Goal: Information Seeking & Learning: Check status

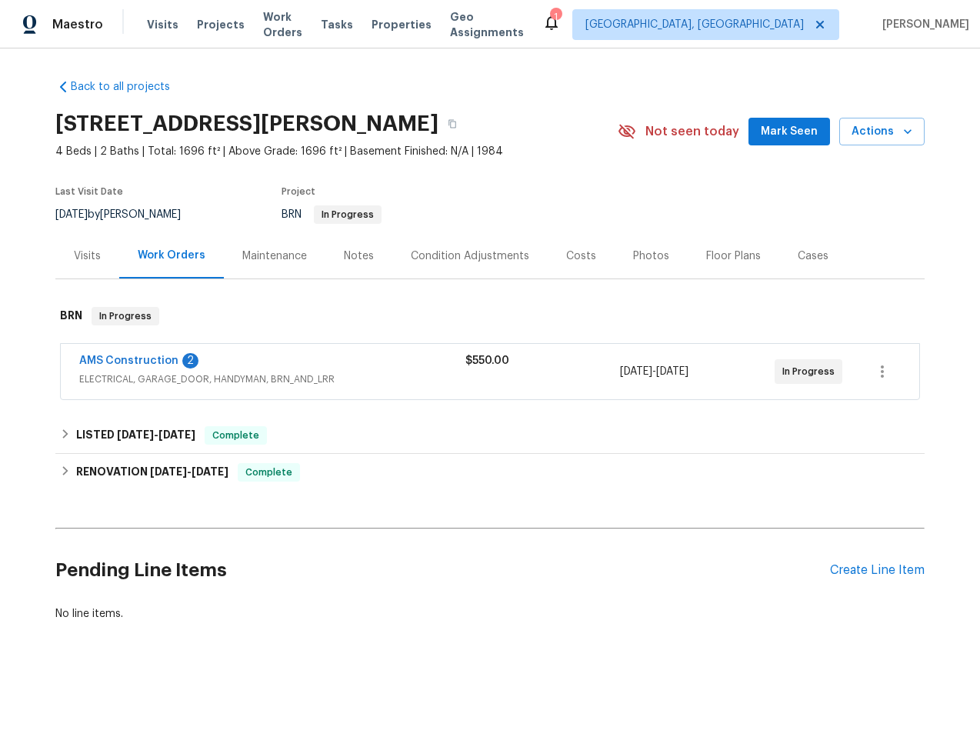
click at [236, 366] on div "AMS Construction 2" at bounding box center [272, 362] width 386 height 18
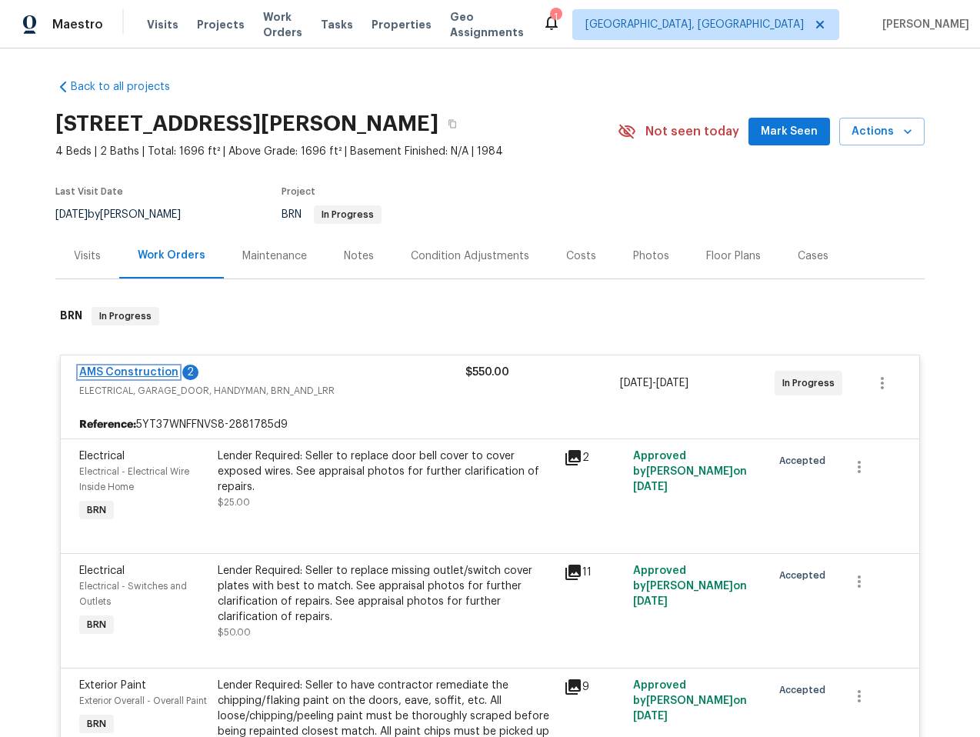
click at [141, 367] on link "AMS Construction" at bounding box center [128, 372] width 99 height 11
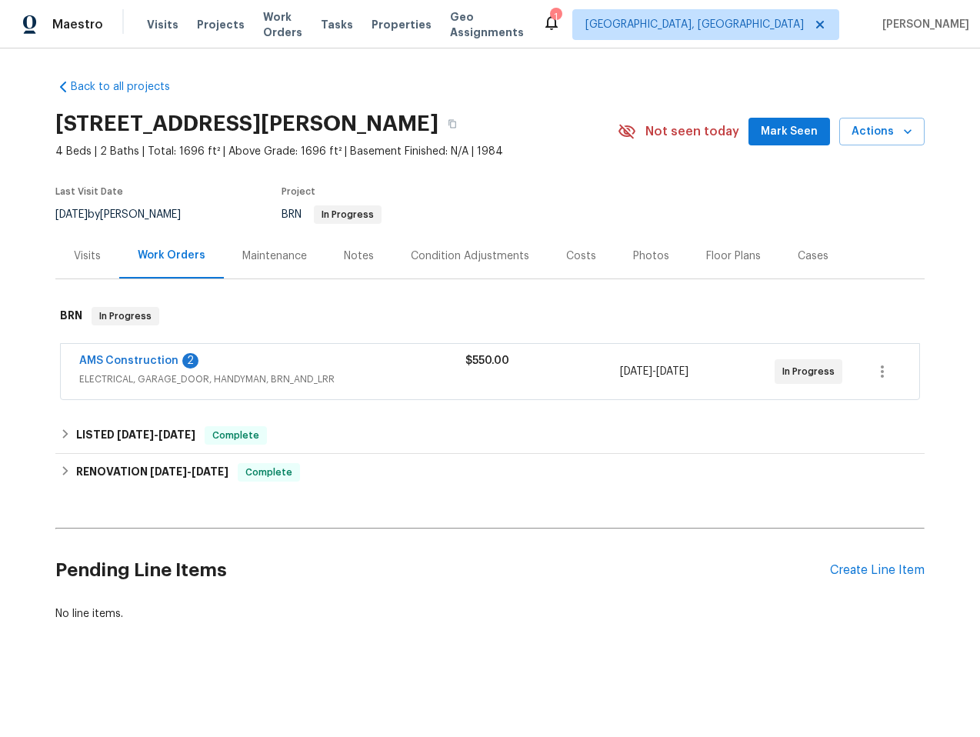
click at [361, 376] on span "ELECTRICAL, GARAGE_DOOR, HANDYMAN, BRN_AND_LRR" at bounding box center [272, 378] width 386 height 15
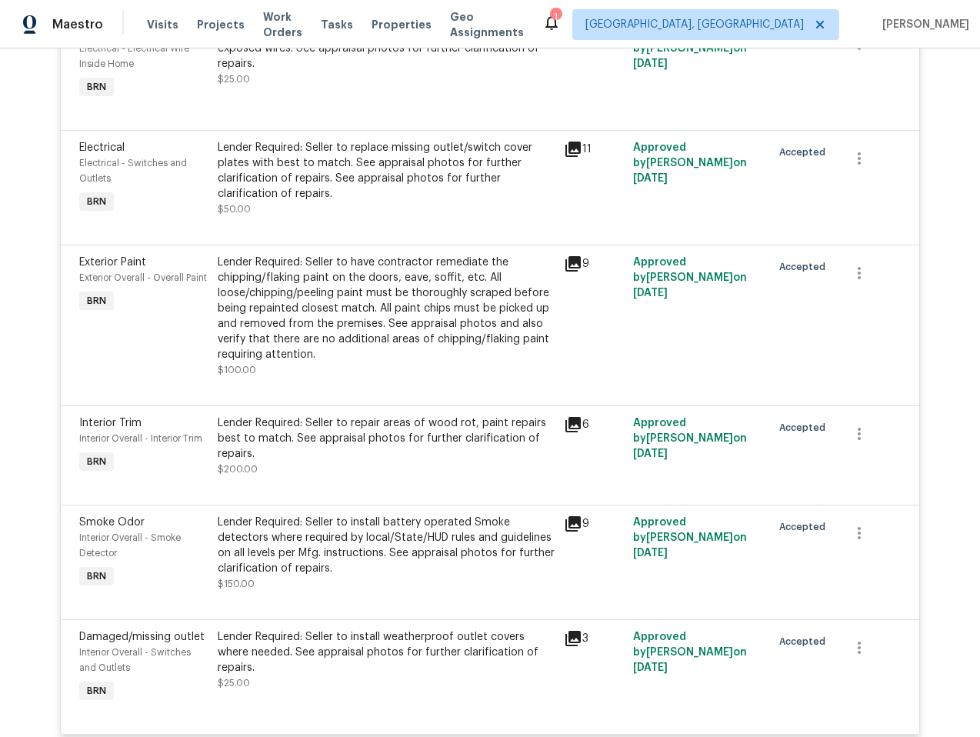
scroll to position [579, 0]
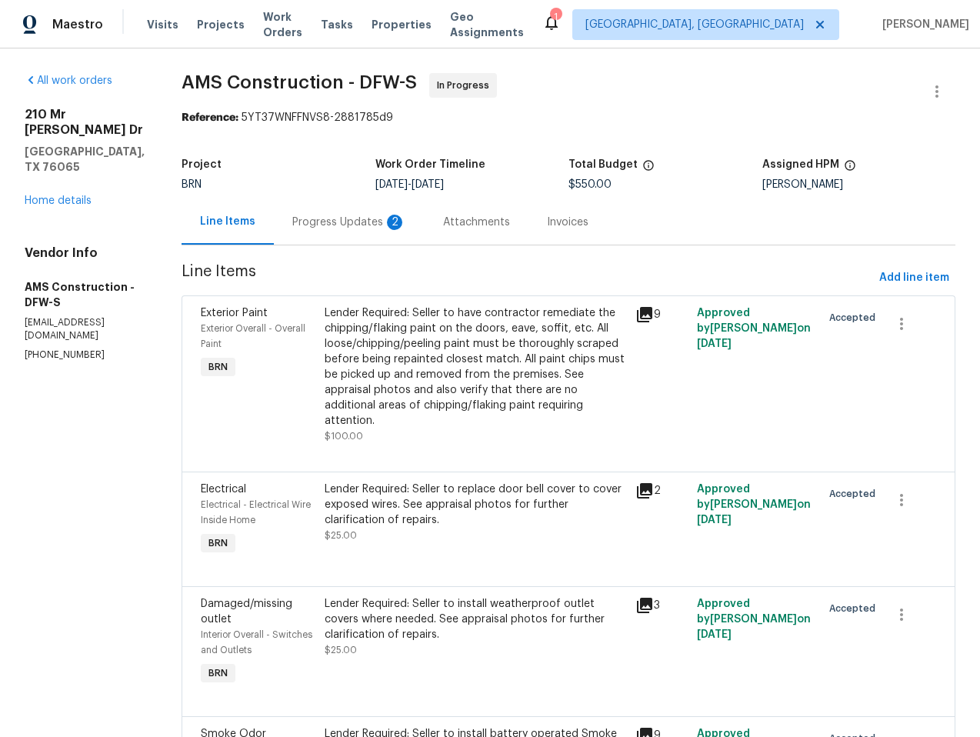
click at [317, 198] on div "Project BRN Work Order Timeline [DATE] - [DATE] Total Budget $550.00 Assigned H…" at bounding box center [568, 174] width 774 height 49
click at [313, 219] on div "Progress Updates 2" at bounding box center [349, 222] width 114 height 15
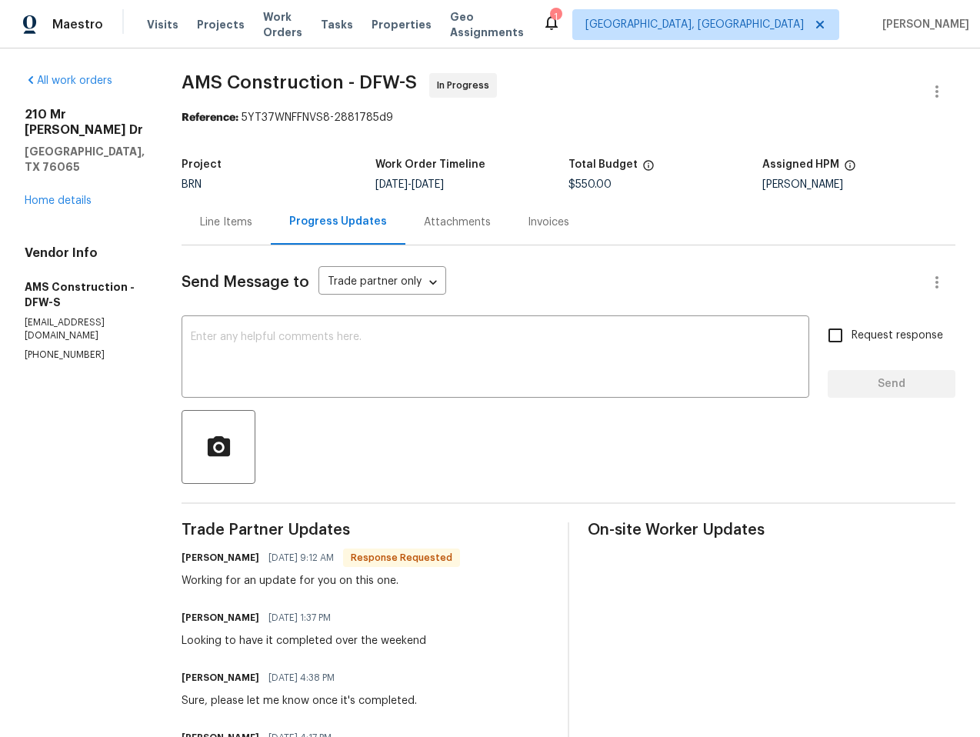
click at [185, 231] on div "Line Items" at bounding box center [225, 221] width 89 height 45
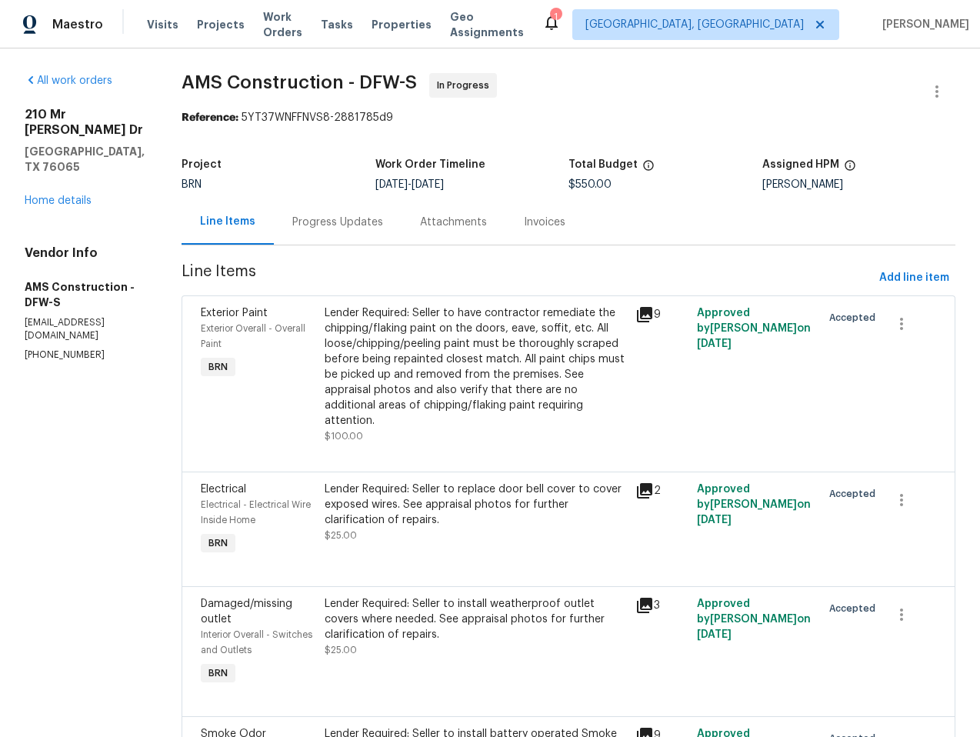
click at [451, 356] on div "Lender Required: Seller to have contractor remediate the chipping/flaking paint…" at bounding box center [475, 366] width 301 height 123
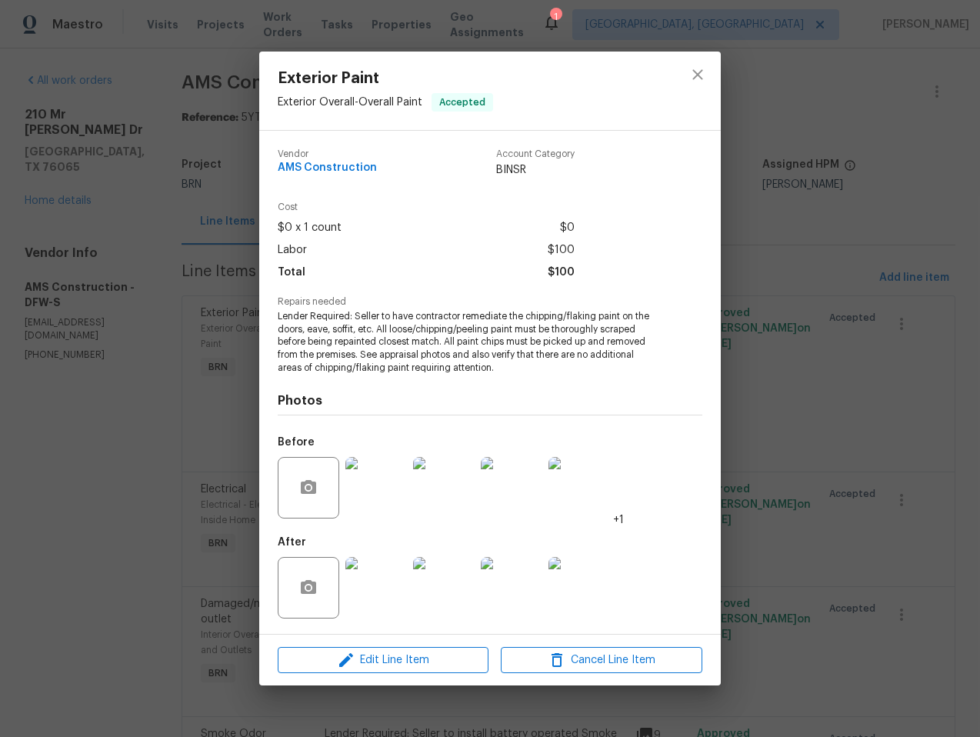
click at [348, 596] on img at bounding box center [376, 588] width 62 height 62
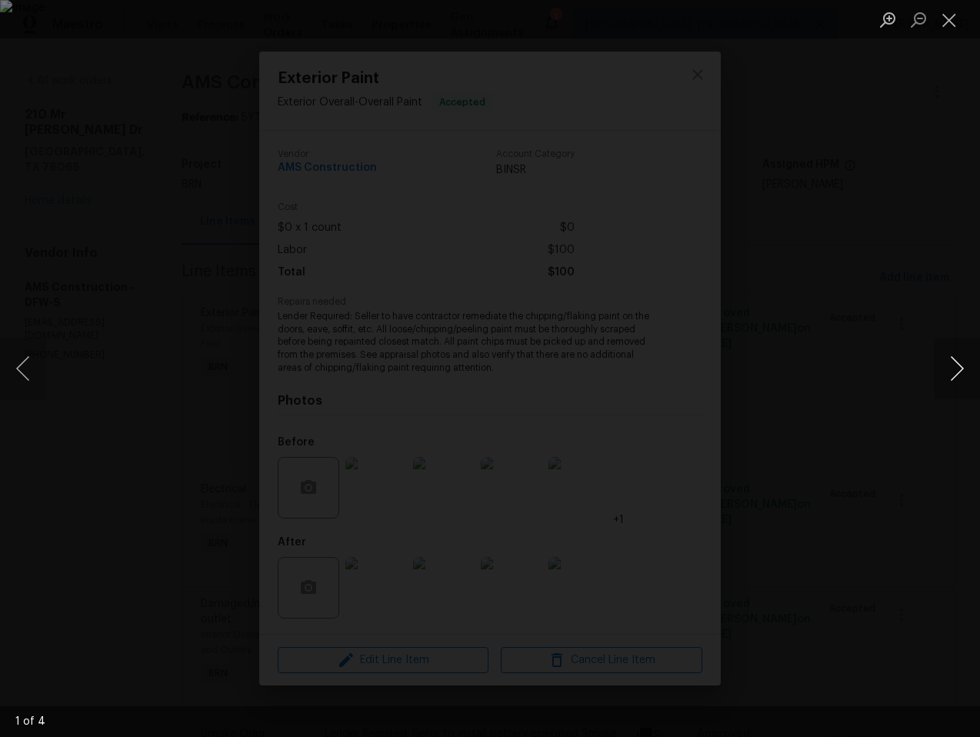
click at [940, 365] on button "Next image" at bounding box center [957, 369] width 46 height 62
click at [944, 368] on button "Next image" at bounding box center [957, 369] width 46 height 62
click at [943, 27] on button "Close lightbox" at bounding box center [949, 19] width 31 height 27
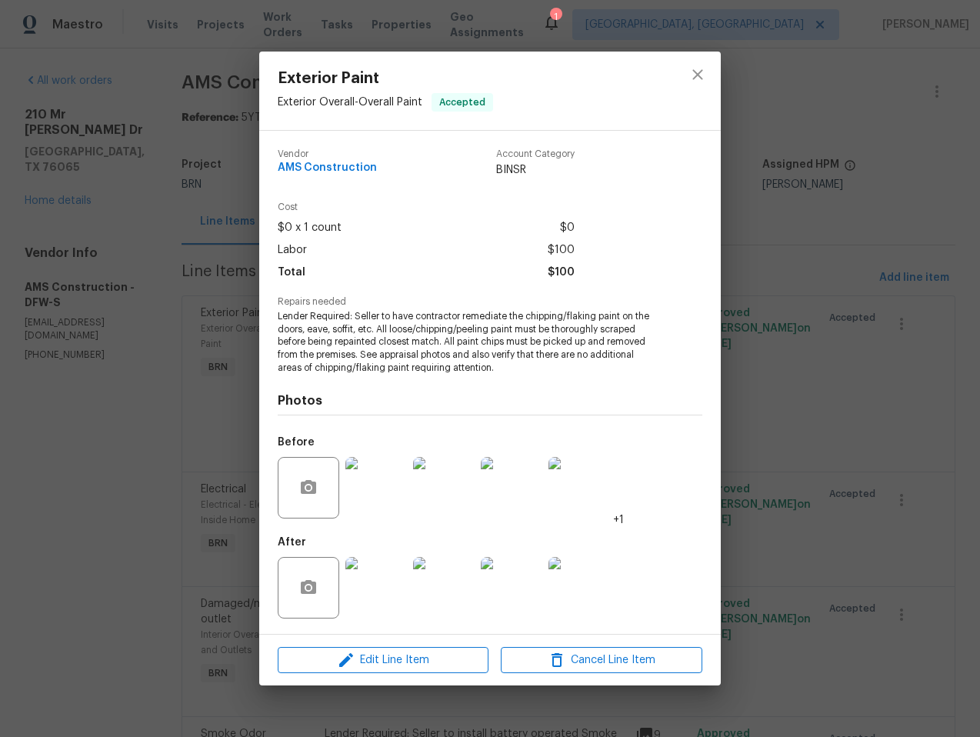
click at [846, 197] on div "Exterior Paint Exterior Overall - Overall Paint Accepted Vendor AMS Constructio…" at bounding box center [490, 368] width 980 height 737
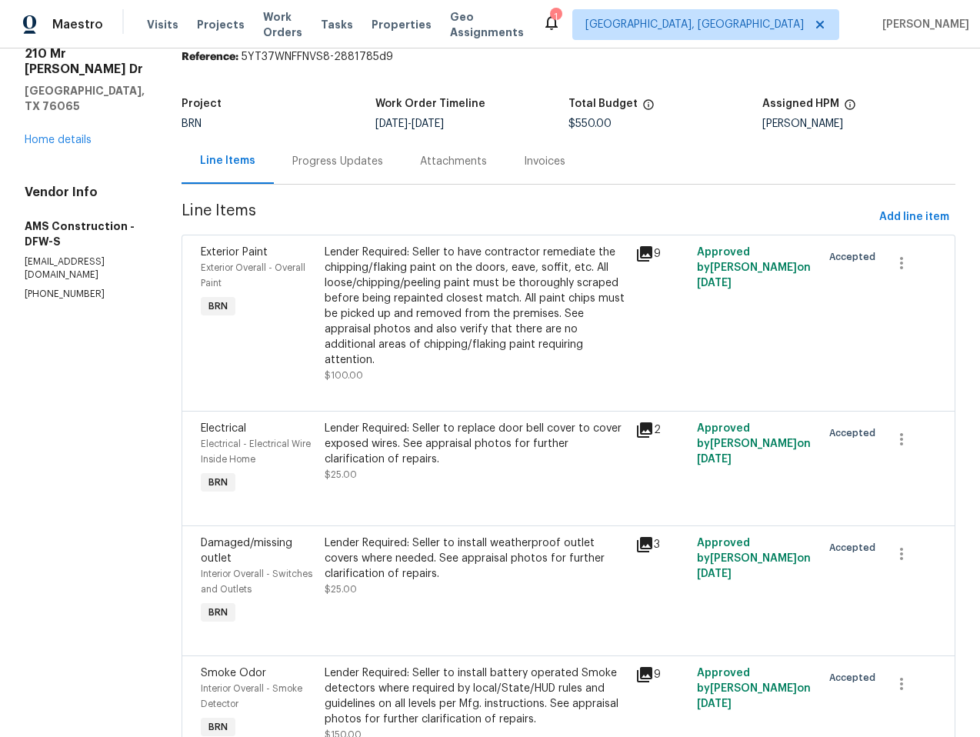
scroll to position [85, 0]
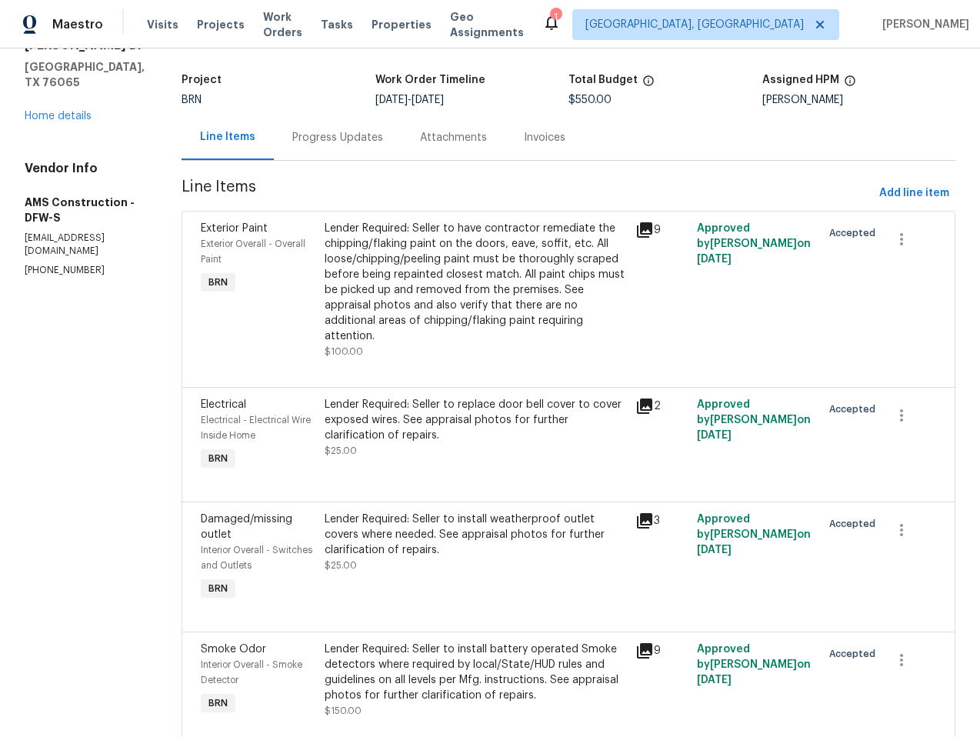
click at [421, 297] on div "Lender Required: Seller to have contractor remediate the chipping/flaking paint…" at bounding box center [475, 282] width 301 height 123
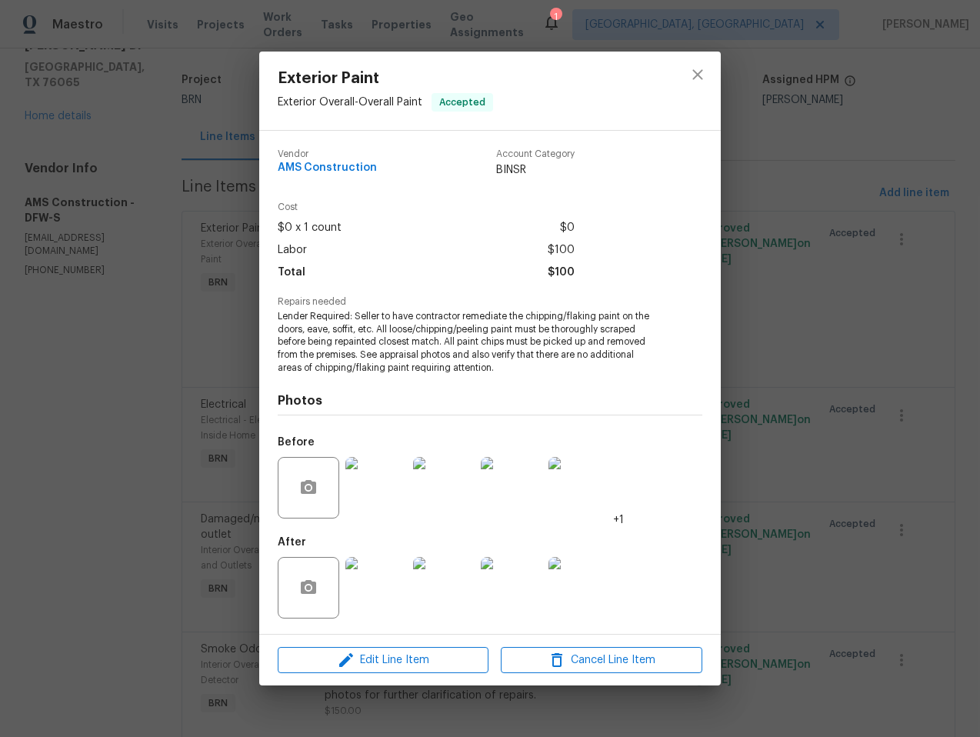
click at [385, 592] on img at bounding box center [376, 588] width 62 height 62
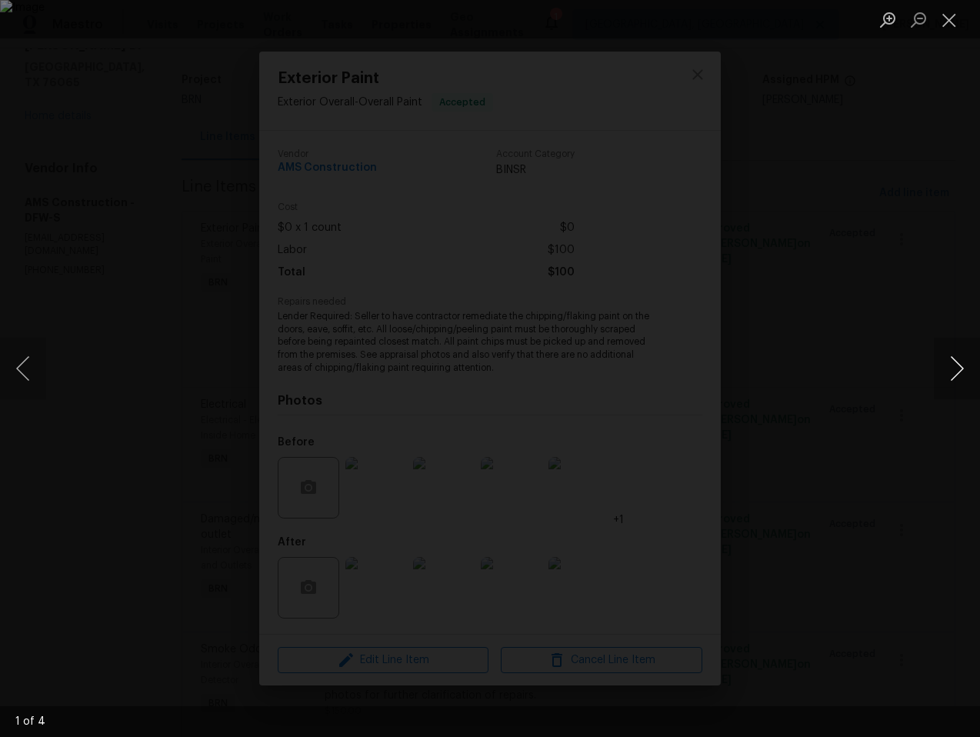
click at [949, 365] on button "Next image" at bounding box center [957, 369] width 46 height 62
click at [950, 366] on button "Next image" at bounding box center [957, 369] width 46 height 62
click at [947, 365] on button "Next image" at bounding box center [957, 369] width 46 height 62
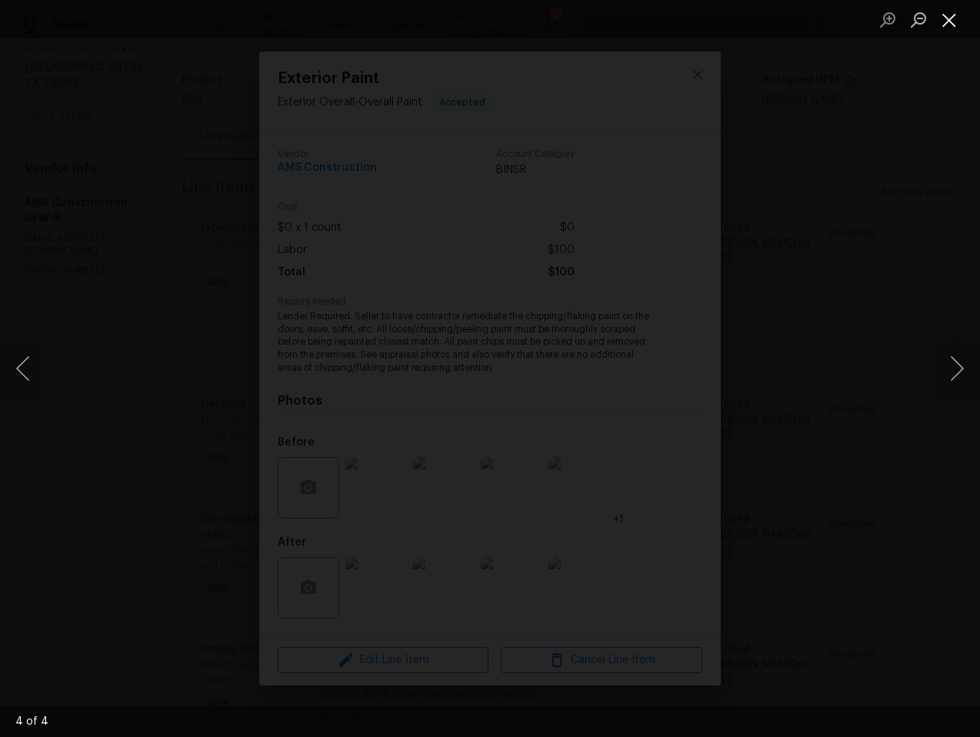
click at [957, 10] on button "Close lightbox" at bounding box center [949, 19] width 31 height 27
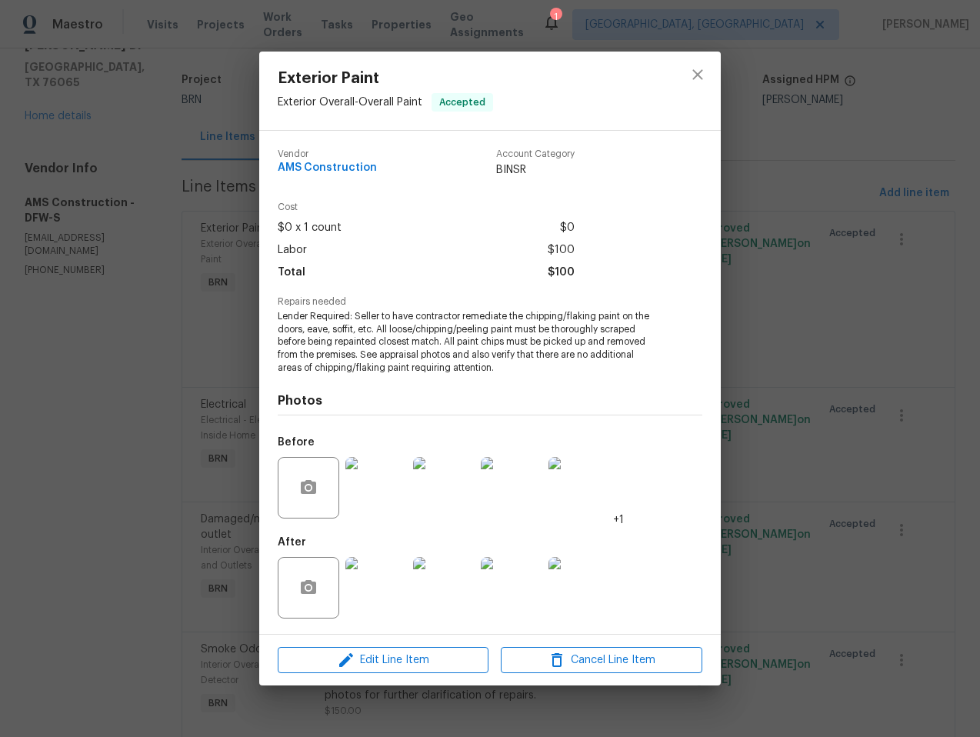
click at [414, 288] on div "Cost $0 x 1 count $0 Labor $100 Total $100" at bounding box center [490, 249] width 424 height 95
click at [371, 582] on img at bounding box center [376, 588] width 62 height 62
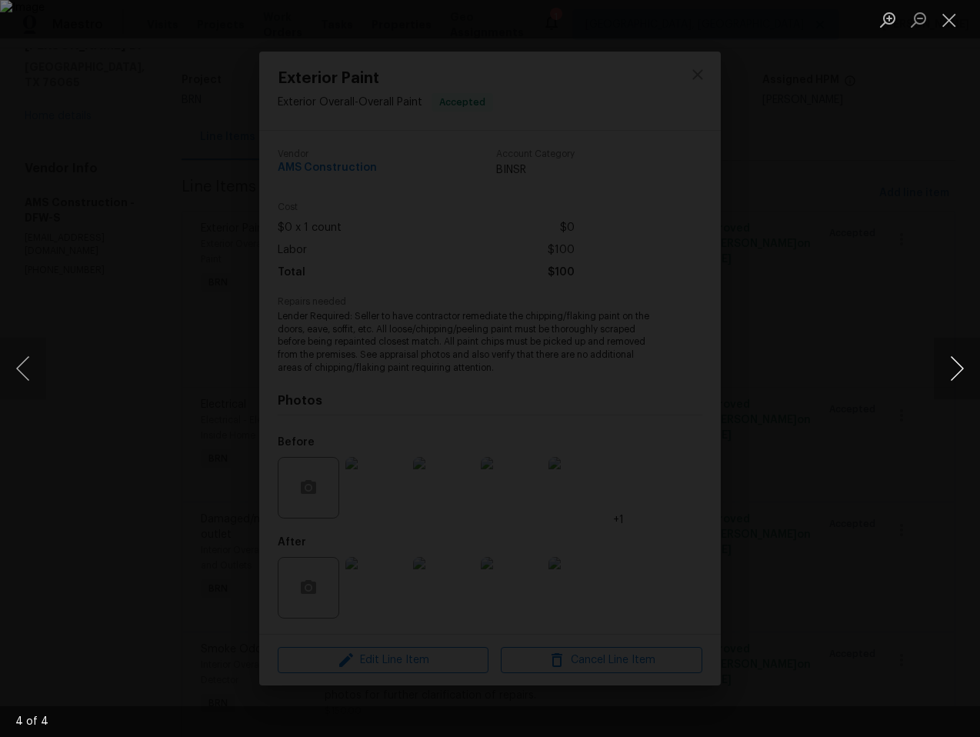
click at [957, 374] on button "Next image" at bounding box center [957, 369] width 46 height 62
click at [957, 372] on button "Next image" at bounding box center [957, 369] width 46 height 62
click at [956, 372] on button "Next image" at bounding box center [957, 369] width 46 height 62
click at [954, 368] on button "Next image" at bounding box center [957, 369] width 46 height 62
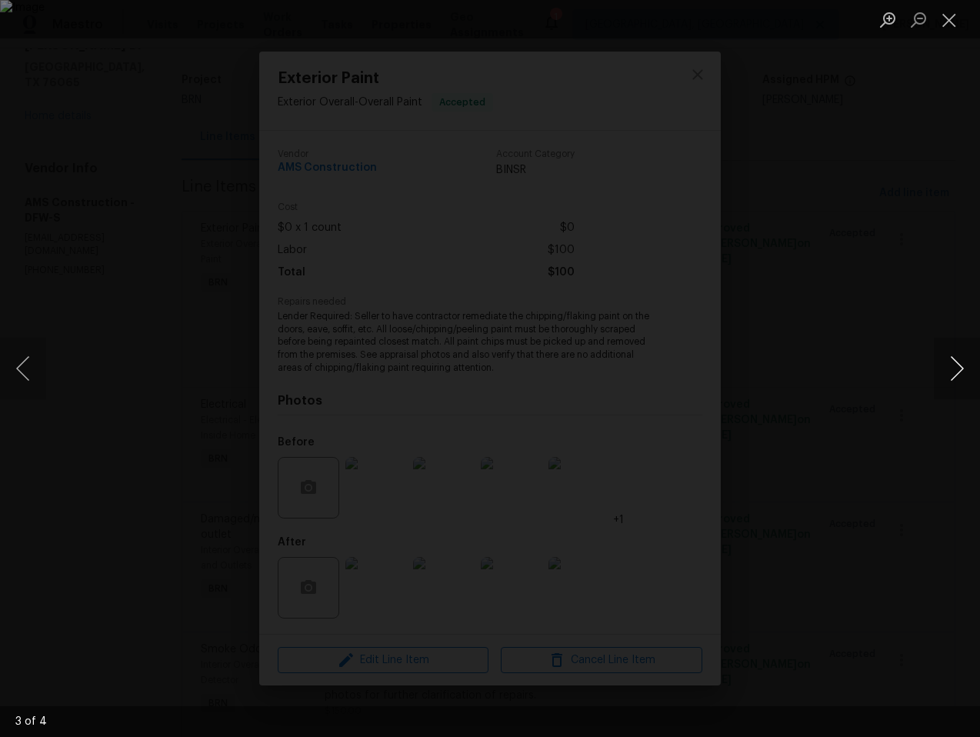
click at [954, 368] on button "Next image" at bounding box center [957, 369] width 46 height 62
click at [968, 361] on button "Next image" at bounding box center [957, 369] width 46 height 62
click at [966, 362] on button "Next image" at bounding box center [957, 369] width 46 height 62
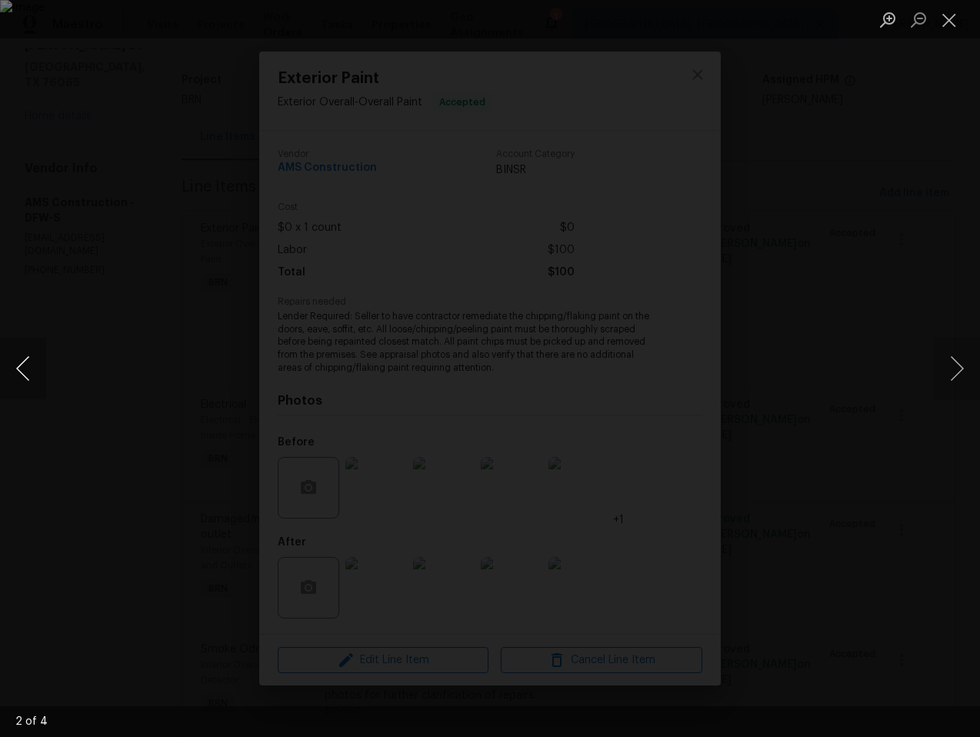
click at [41, 372] on button "Previous image" at bounding box center [23, 369] width 46 height 62
click at [962, 371] on button "Next image" at bounding box center [957, 369] width 46 height 62
click at [956, 14] on button "Close lightbox" at bounding box center [949, 19] width 31 height 27
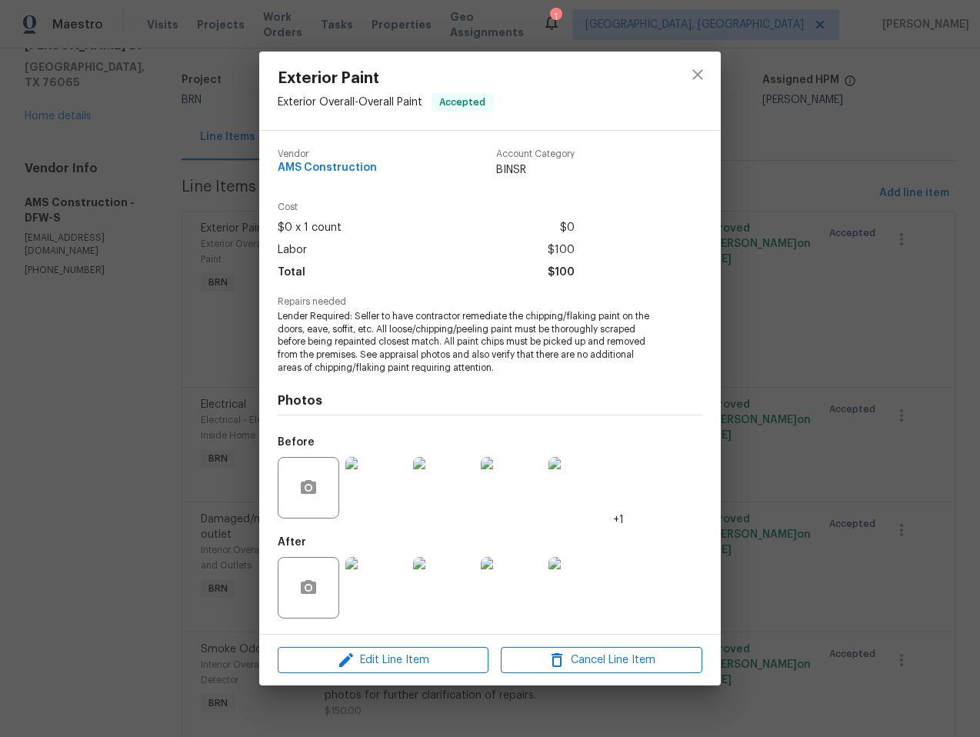
drag, startPoint x: 828, startPoint y: 345, endPoint x: 754, endPoint y: 429, distance: 112.3
click at [827, 346] on div "Exterior Paint Exterior Overall - Overall Paint Accepted Vendor AMS Constructio…" at bounding box center [490, 368] width 980 height 737
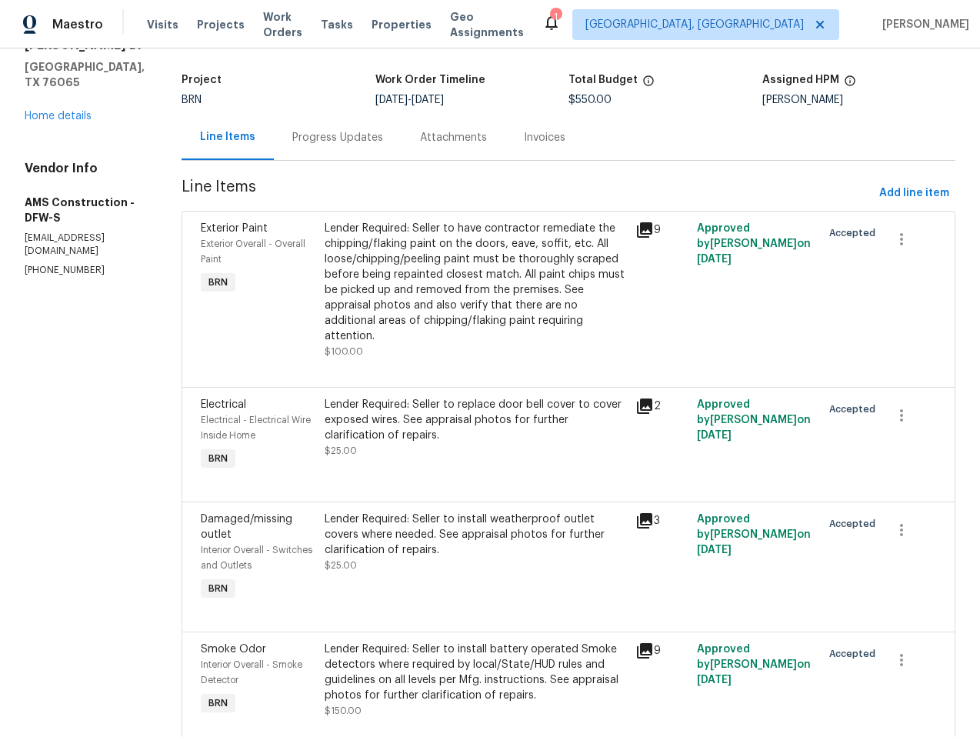
click at [428, 398] on div "Lender Required: Seller to replace door bell cover to cover exposed wires. See …" at bounding box center [475, 420] width 301 height 46
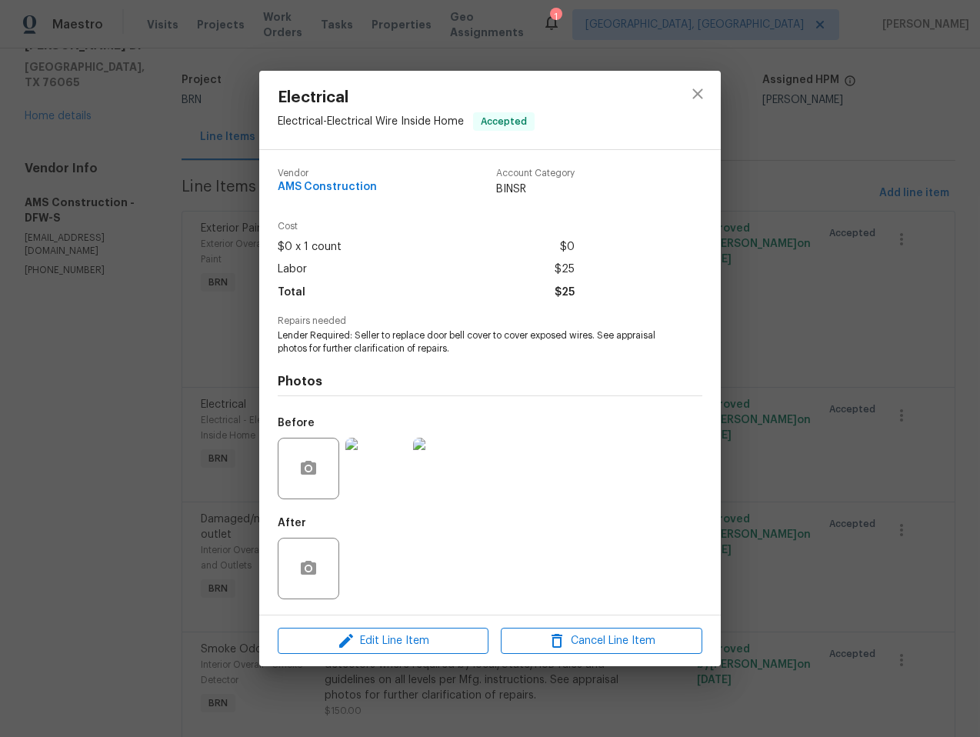
click at [803, 272] on div "Electrical Electrical - Electrical Wire Inside Home Accepted Vendor AMS Constru…" at bounding box center [490, 368] width 980 height 737
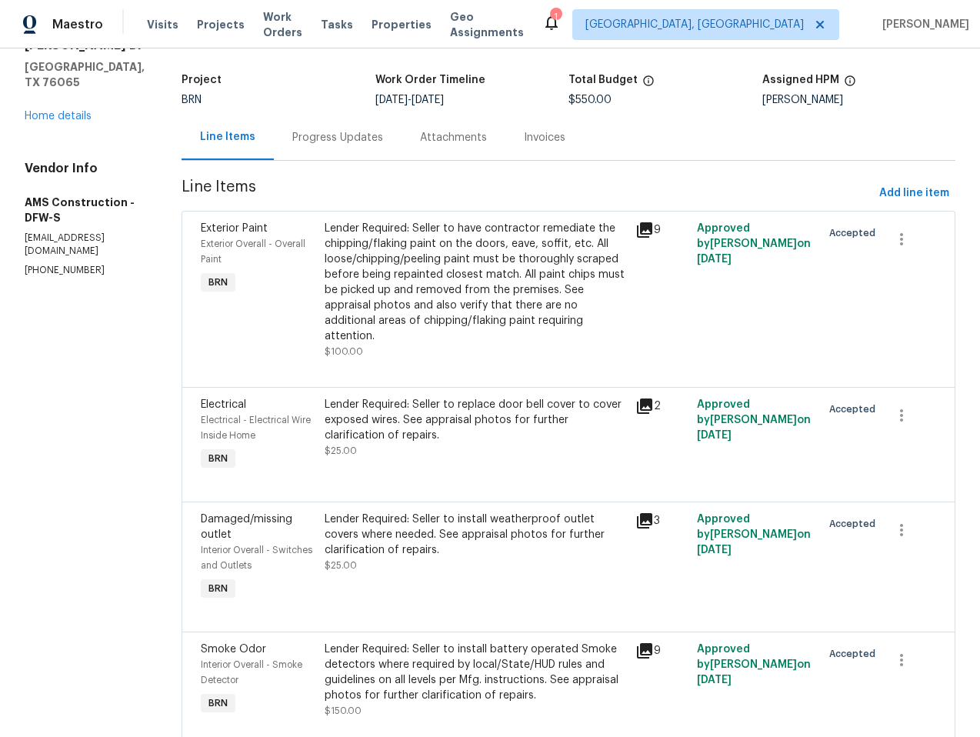
click at [458, 511] on div "Lender Required: Seller to install weatherproof outlet covers where needed. See…" at bounding box center [475, 534] width 301 height 46
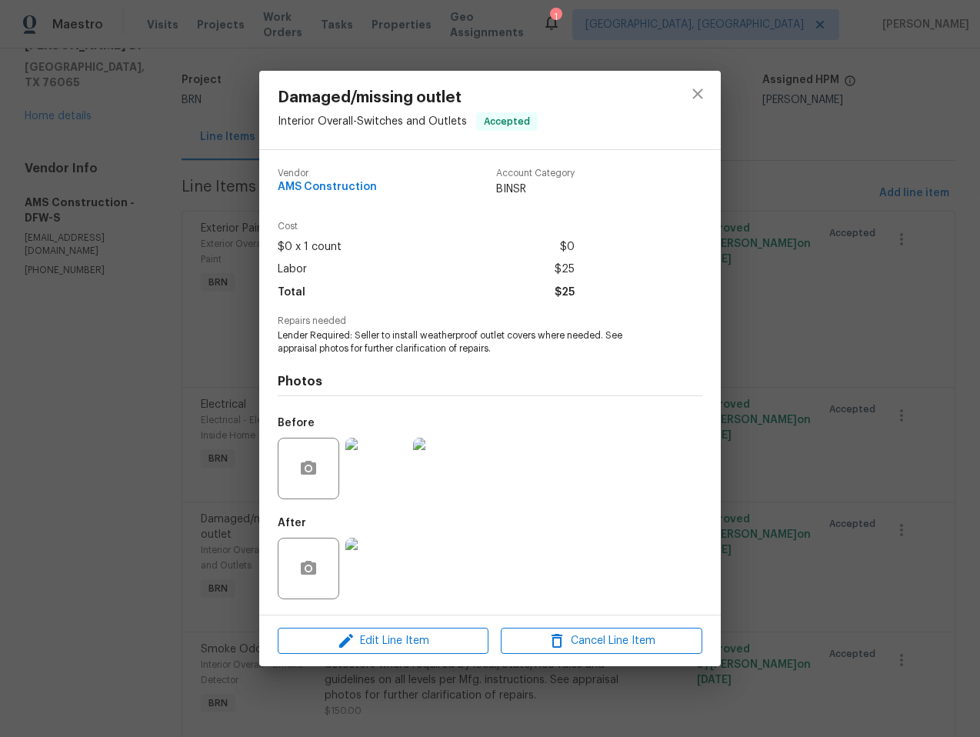
click at [377, 569] on img at bounding box center [376, 569] width 62 height 62
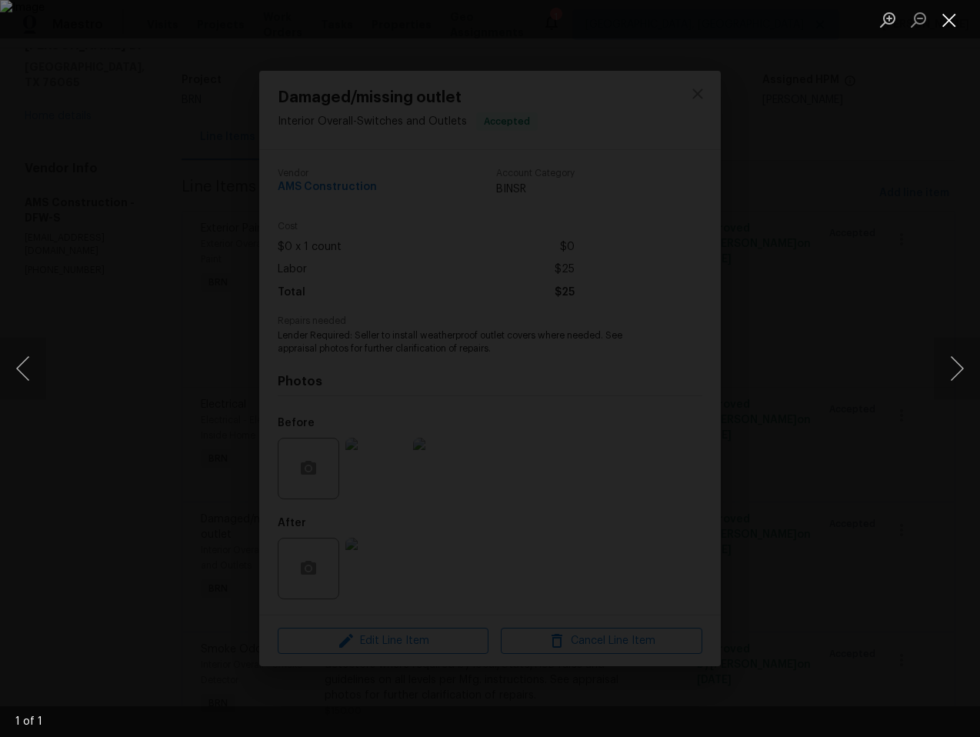
click at [958, 23] on button "Close lightbox" at bounding box center [949, 19] width 31 height 27
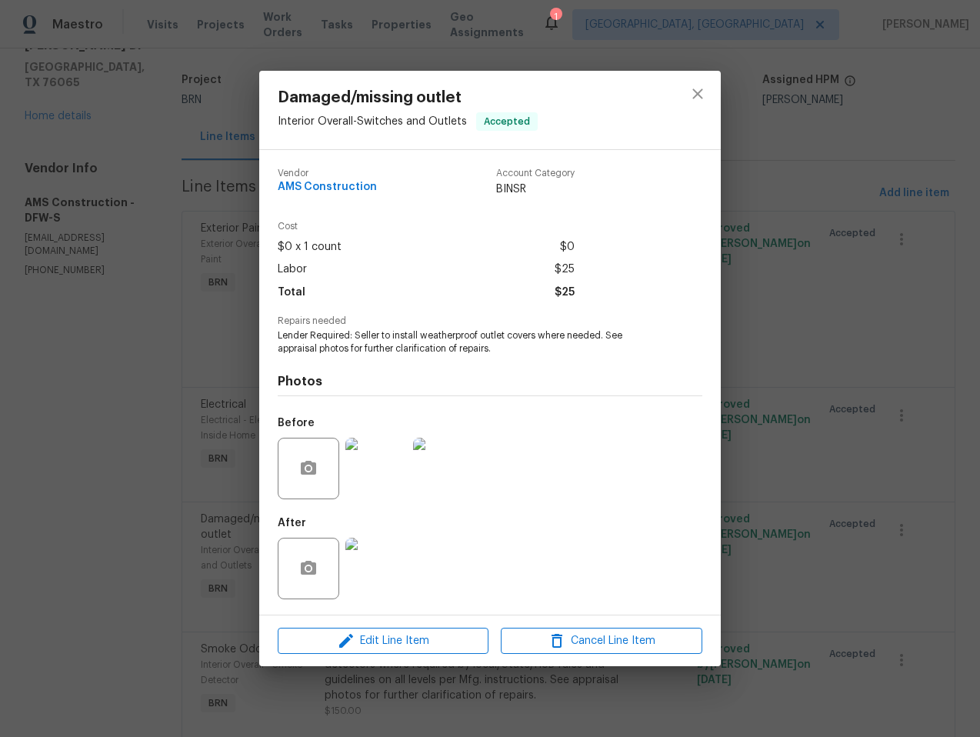
click at [952, 21] on div "Damaged/missing outlet Interior Overall - Switches and Outlets Accepted Vendor …" at bounding box center [490, 368] width 980 height 737
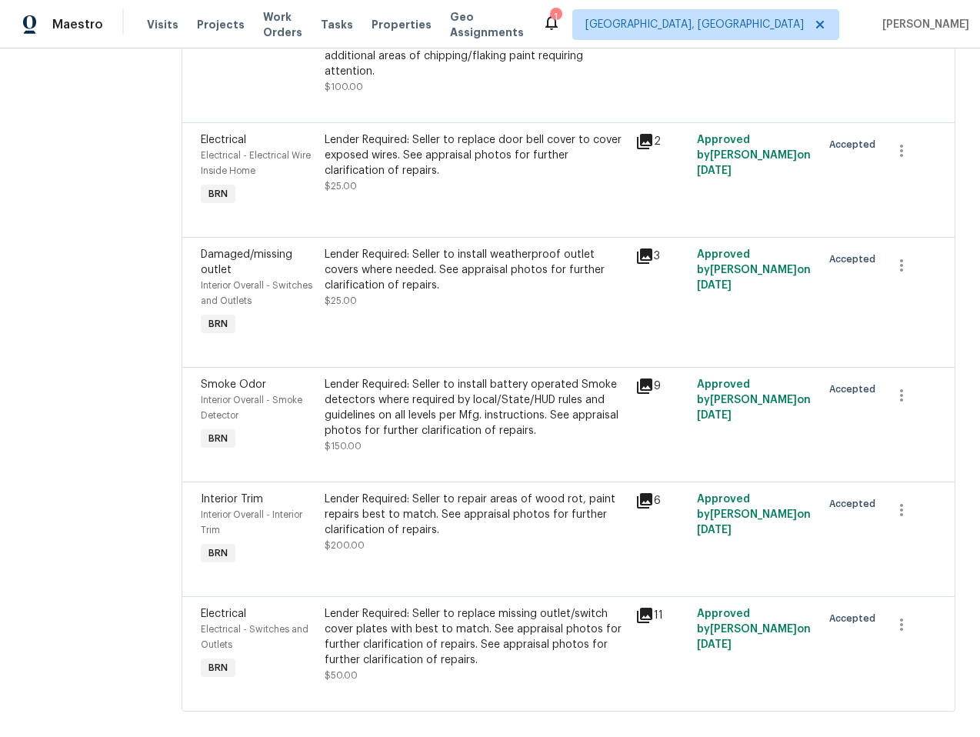
scroll to position [364, 0]
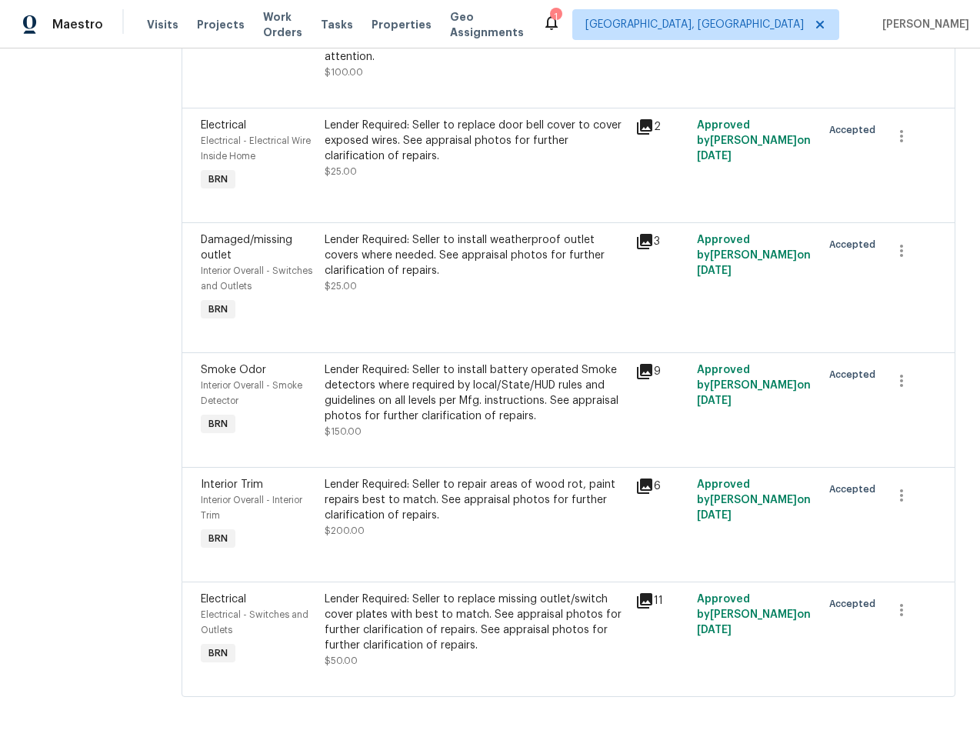
click at [470, 380] on div "Lender Required: Seller to install battery operated Smoke detectors where requi…" at bounding box center [475, 393] width 301 height 62
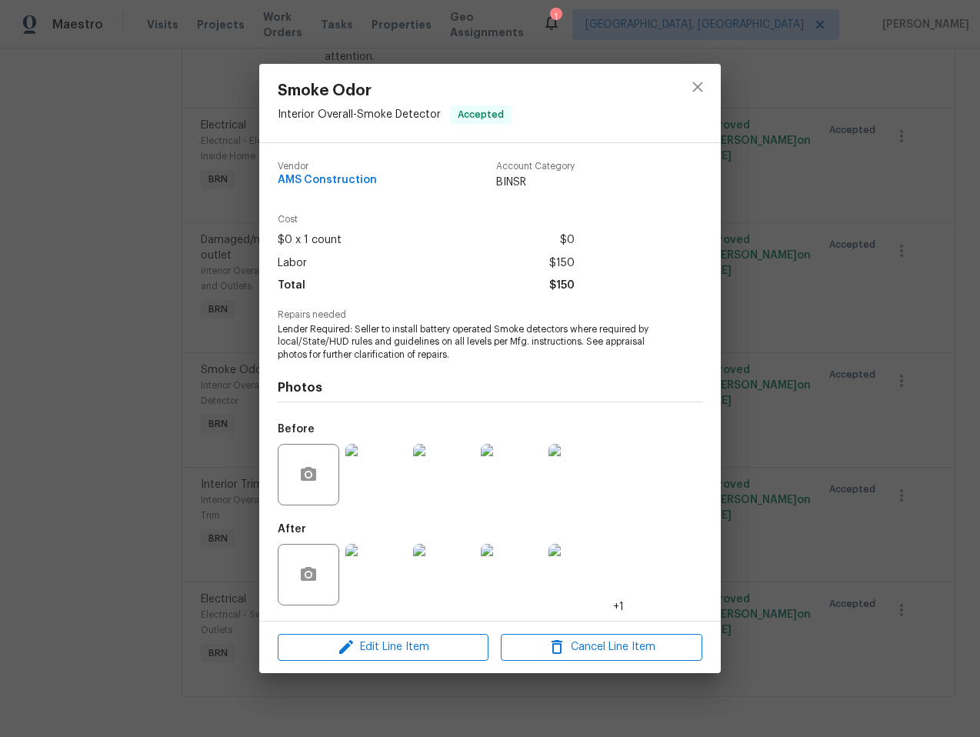
click at [366, 576] on img at bounding box center [376, 575] width 62 height 62
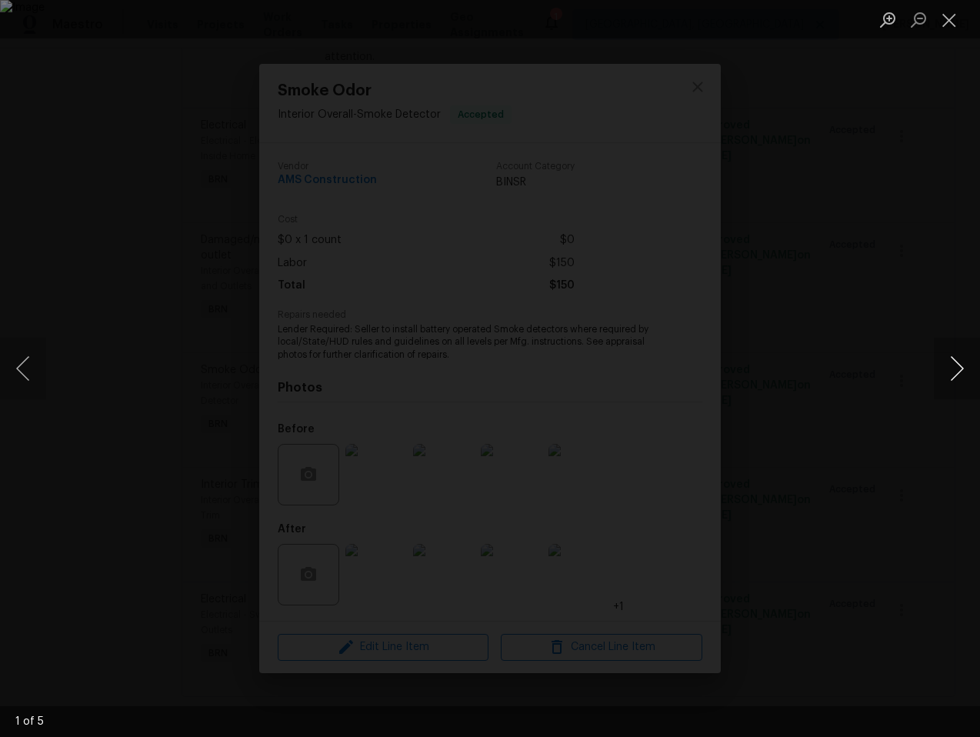
click at [961, 366] on button "Next image" at bounding box center [957, 369] width 46 height 62
click at [958, 368] on button "Next image" at bounding box center [957, 369] width 46 height 62
click at [955, 365] on button "Next image" at bounding box center [957, 369] width 46 height 62
click at [957, 365] on button "Next image" at bounding box center [957, 369] width 46 height 62
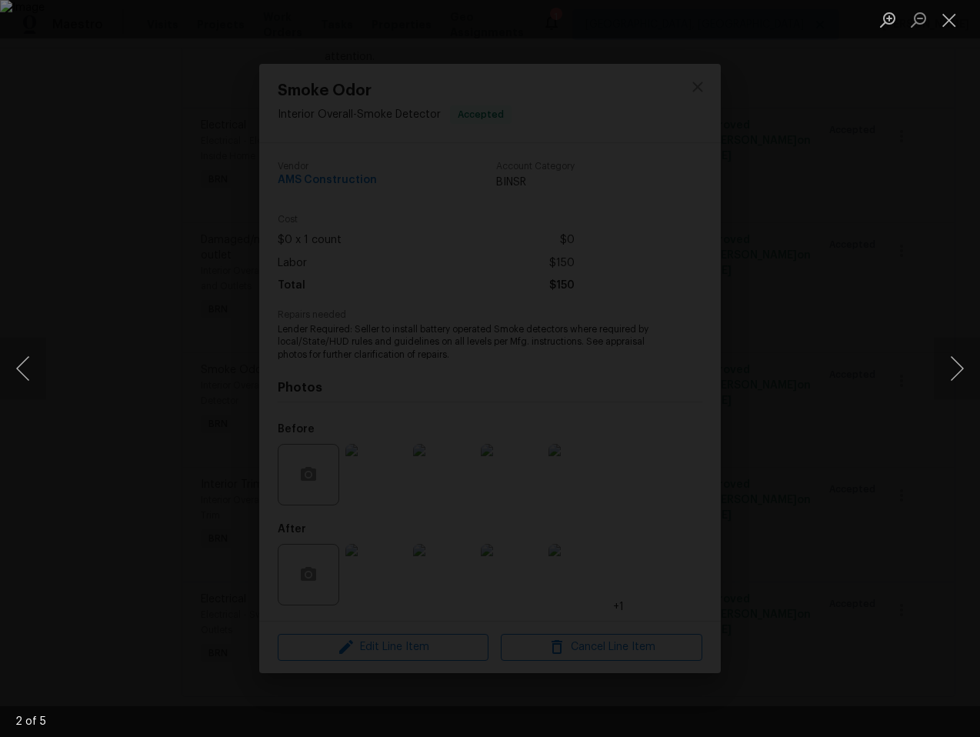
drag, startPoint x: 957, startPoint y: 366, endPoint x: 914, endPoint y: 348, distance: 46.9
click at [957, 366] on button "Next image" at bounding box center [957, 369] width 46 height 62
click at [950, 360] on button "Next image" at bounding box center [957, 369] width 46 height 62
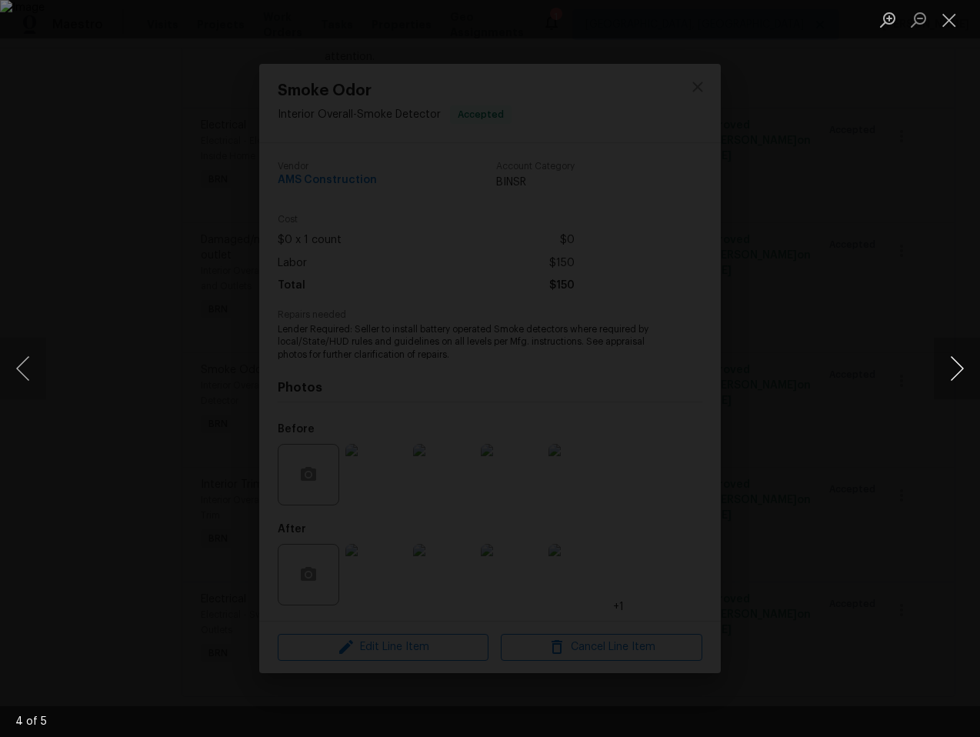
click at [950, 366] on button "Next image" at bounding box center [957, 369] width 46 height 62
click at [947, 25] on button "Close lightbox" at bounding box center [949, 19] width 31 height 27
click at [949, 20] on button "Close lightbox" at bounding box center [949, 19] width 31 height 27
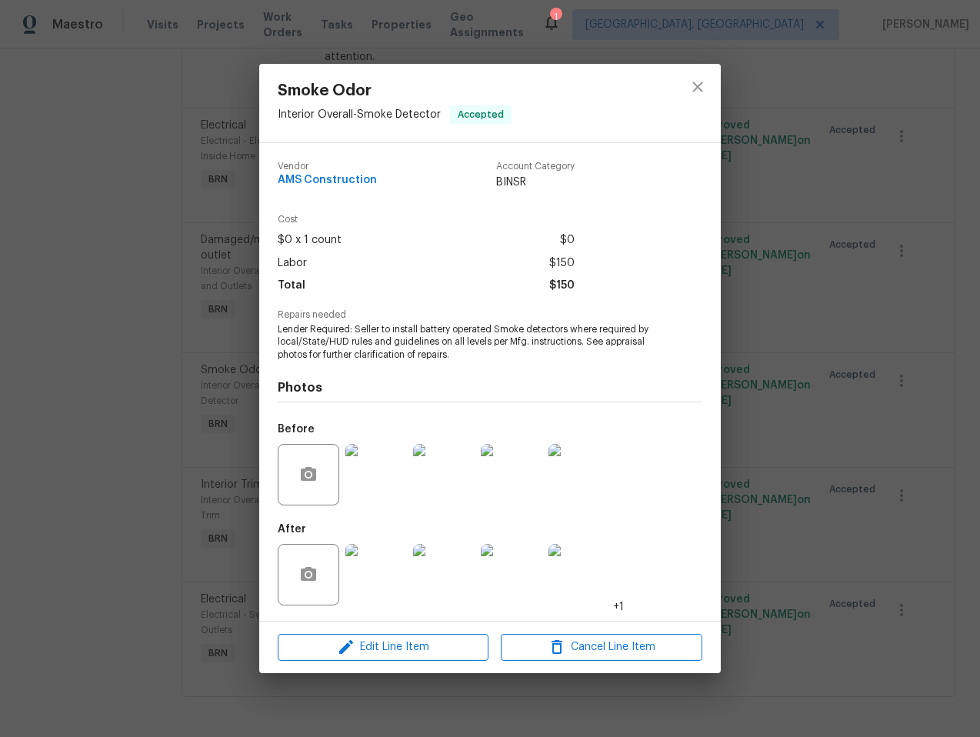
click at [811, 155] on div "Smoke Odor Interior Overall - Smoke Detector Accepted Vendor AMS Construction A…" at bounding box center [490, 368] width 980 height 737
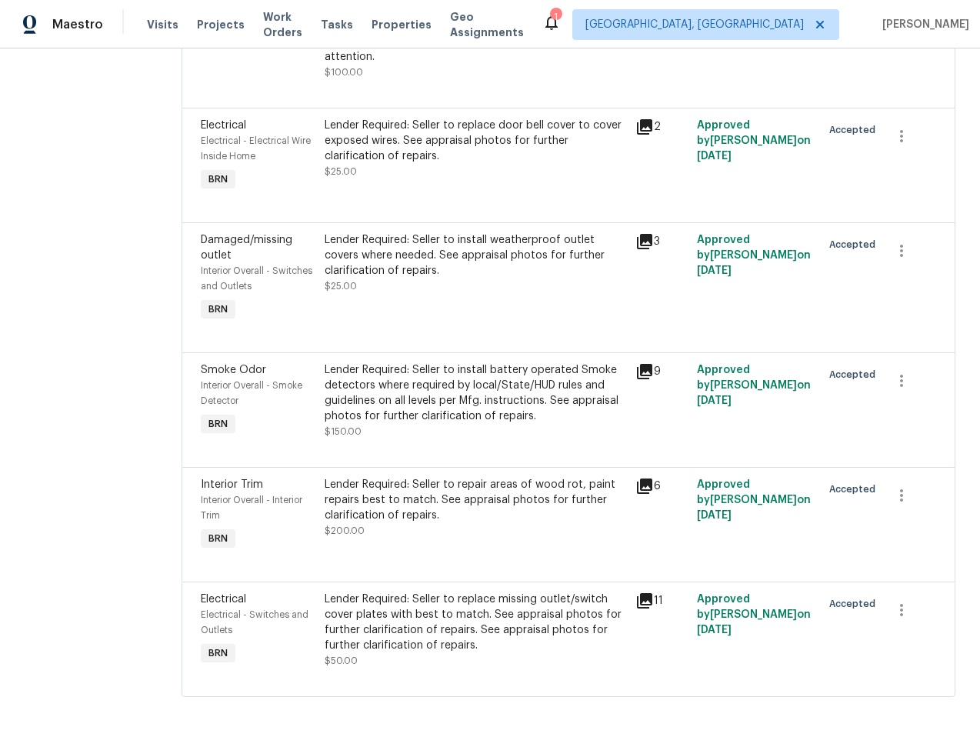
click at [397, 478] on div "Lender Required: Seller to repair areas of wood rot, paint repairs best to matc…" at bounding box center [475, 500] width 301 height 46
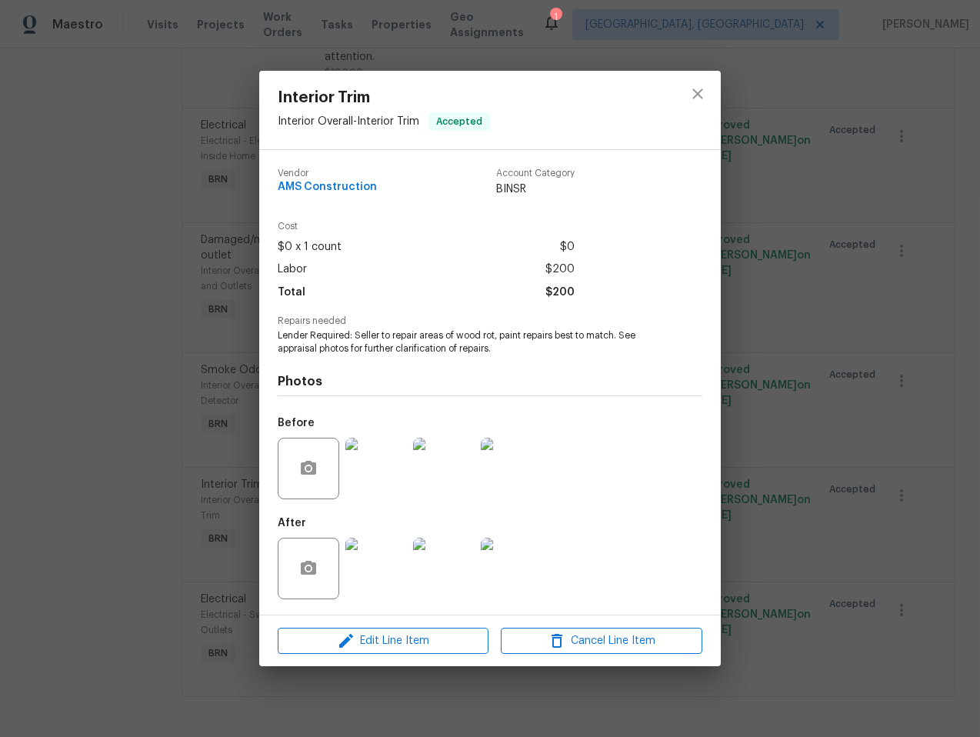
click at [362, 574] on img at bounding box center [376, 569] width 62 height 62
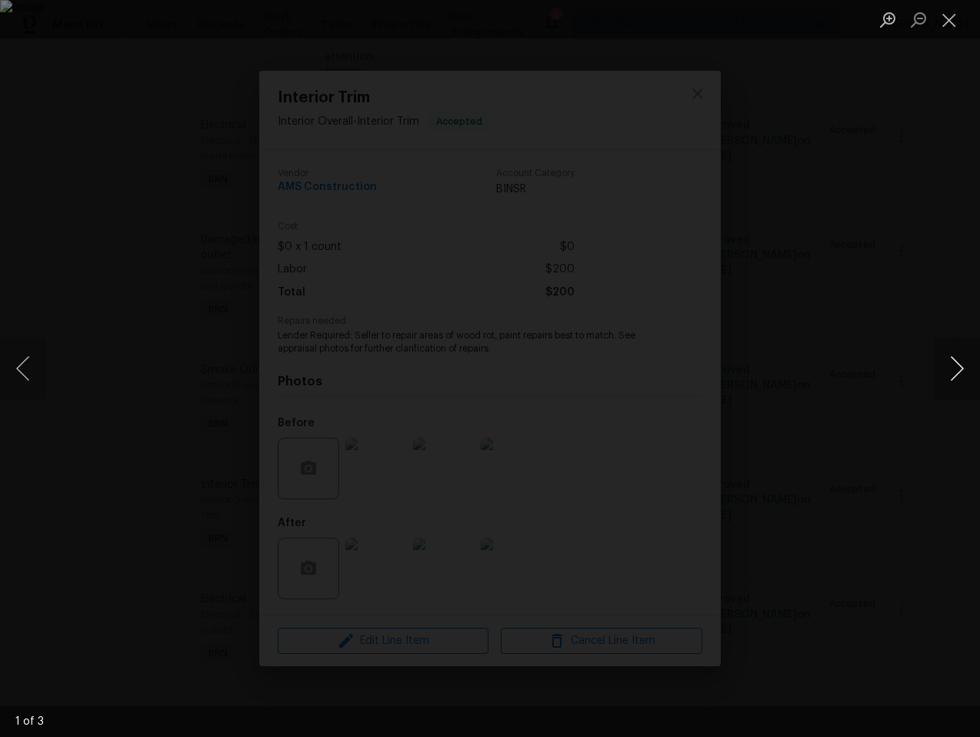
click at [947, 366] on button "Next image" at bounding box center [957, 369] width 46 height 62
click at [944, 375] on button "Next image" at bounding box center [957, 369] width 46 height 62
click at [947, 374] on button "Next image" at bounding box center [957, 369] width 46 height 62
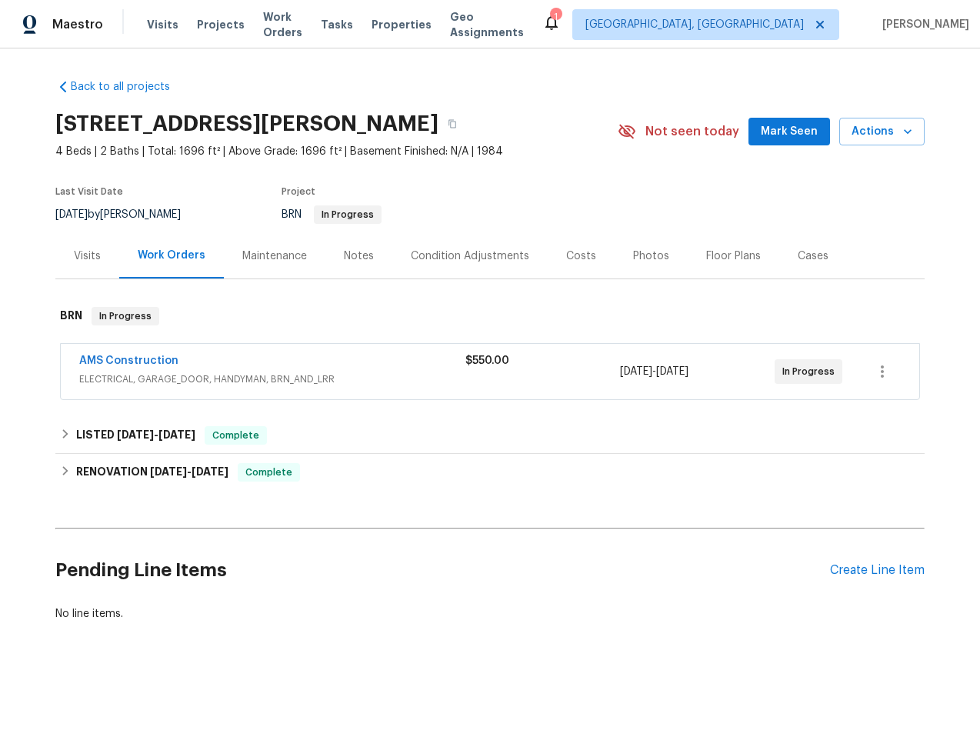
click at [364, 369] on div "AMS Construction" at bounding box center [272, 362] width 386 height 18
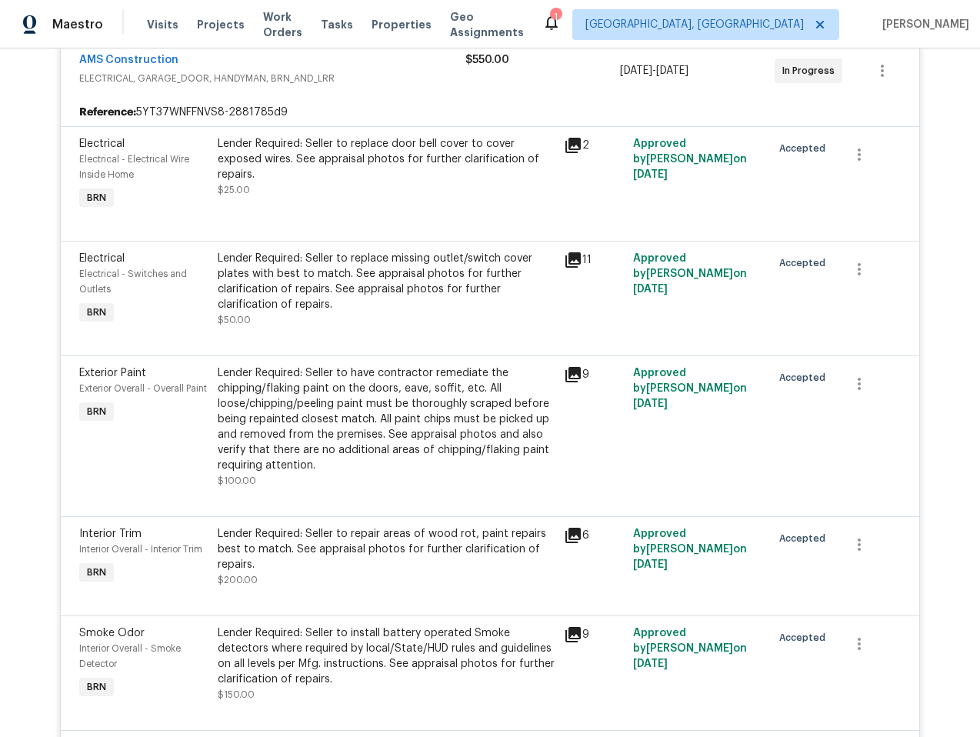
scroll to position [314, 0]
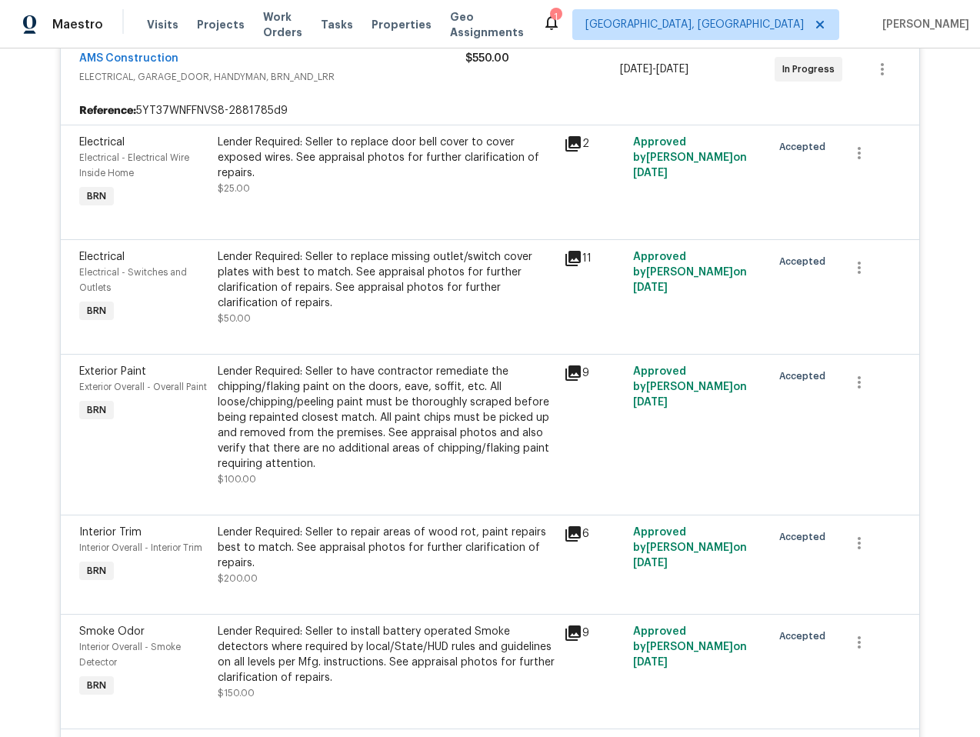
click at [415, 291] on div "Lender Required: Seller to replace missing outlet/switch cover plates with best…" at bounding box center [386, 280] width 337 height 62
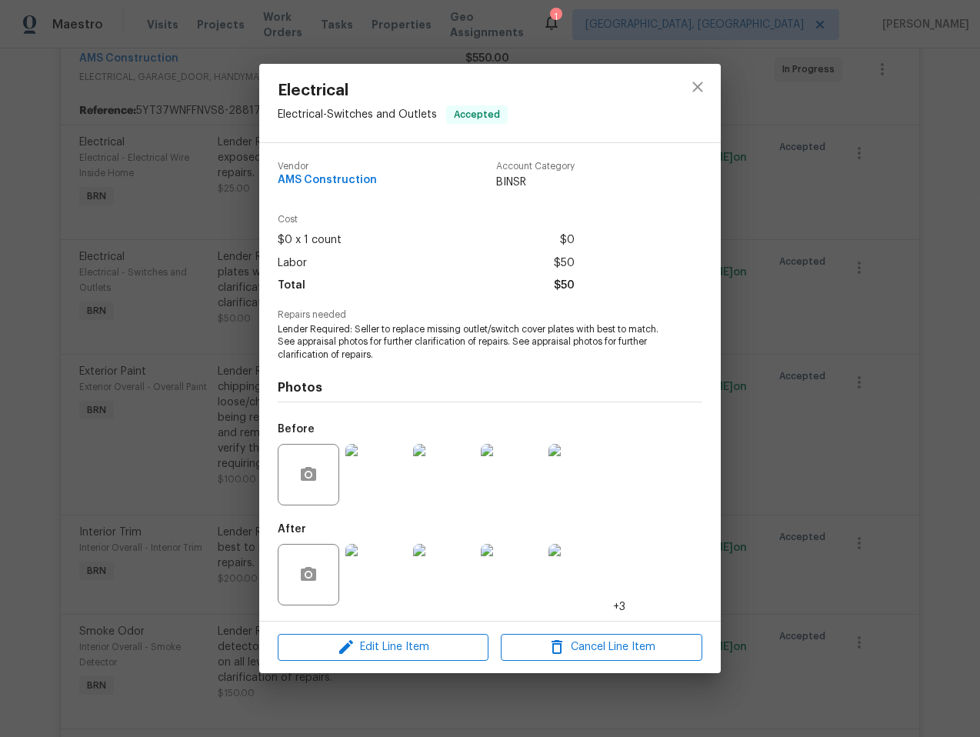
click at [374, 576] on img at bounding box center [376, 575] width 62 height 62
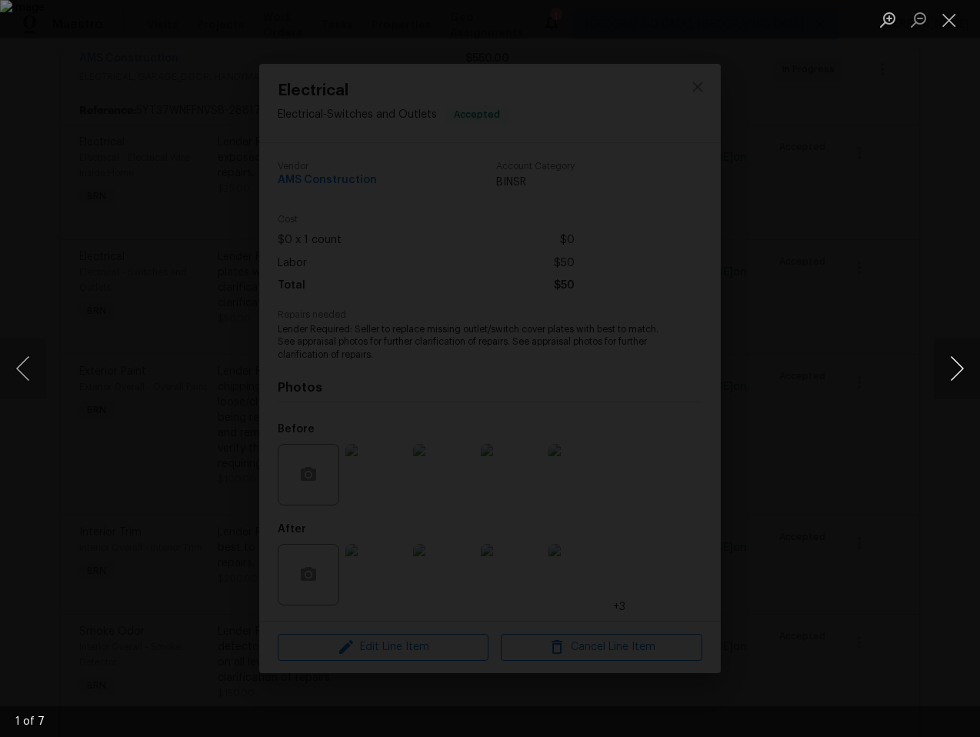
click at [958, 371] on button "Next image" at bounding box center [957, 369] width 46 height 62
click at [940, 364] on button "Next image" at bounding box center [957, 369] width 46 height 62
click at [26, 376] on button "Previous image" at bounding box center [23, 369] width 46 height 62
click at [957, 355] on button "Next image" at bounding box center [957, 369] width 46 height 62
click at [957, 357] on button "Next image" at bounding box center [957, 369] width 46 height 62
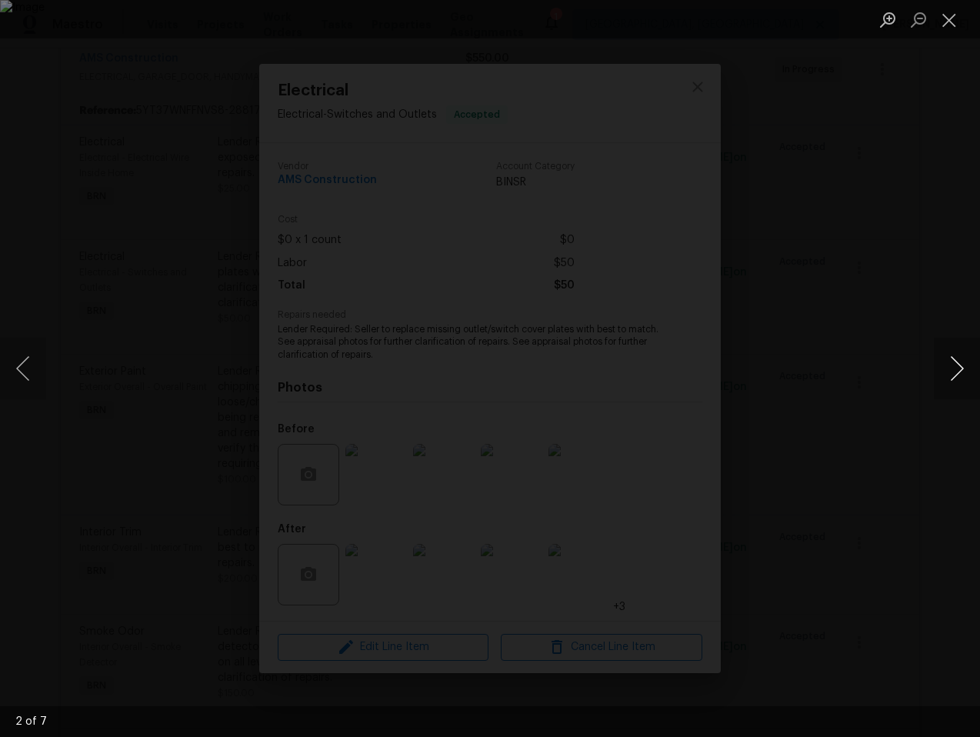
click at [959, 358] on button "Next image" at bounding box center [957, 369] width 46 height 62
click at [971, 375] on button "Next image" at bounding box center [957, 369] width 46 height 62
click at [970, 375] on button "Next image" at bounding box center [957, 369] width 46 height 62
click at [950, 356] on button "Next image" at bounding box center [957, 369] width 46 height 62
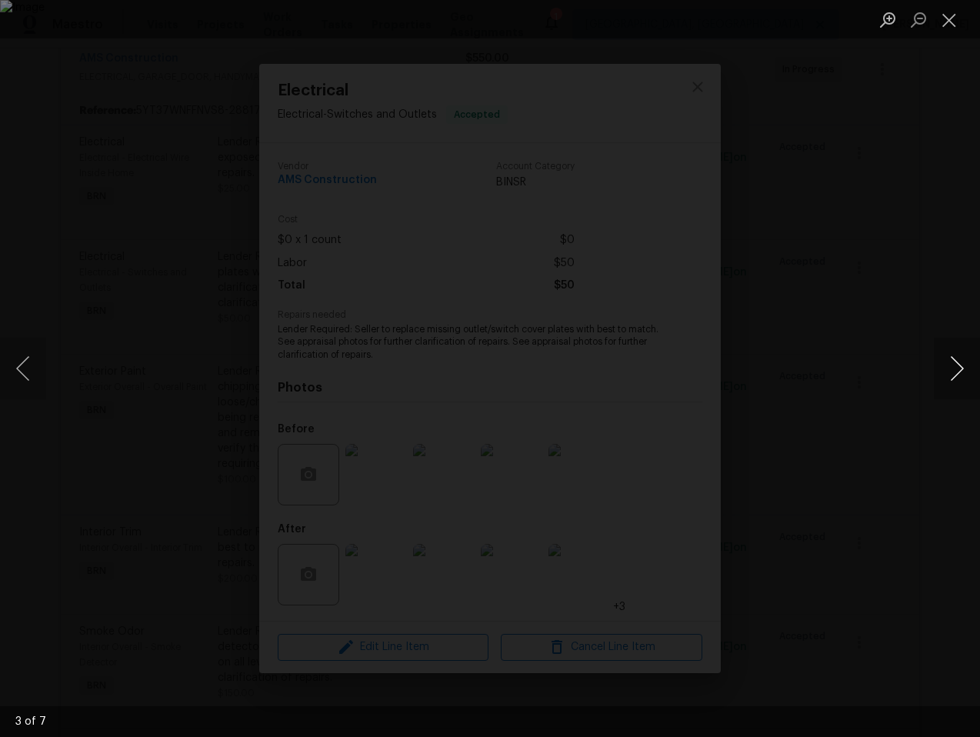
click at [950, 357] on button "Next image" at bounding box center [957, 369] width 46 height 62
click at [947, 364] on button "Next image" at bounding box center [957, 369] width 46 height 62
click at [947, 365] on button "Next image" at bounding box center [957, 369] width 46 height 62
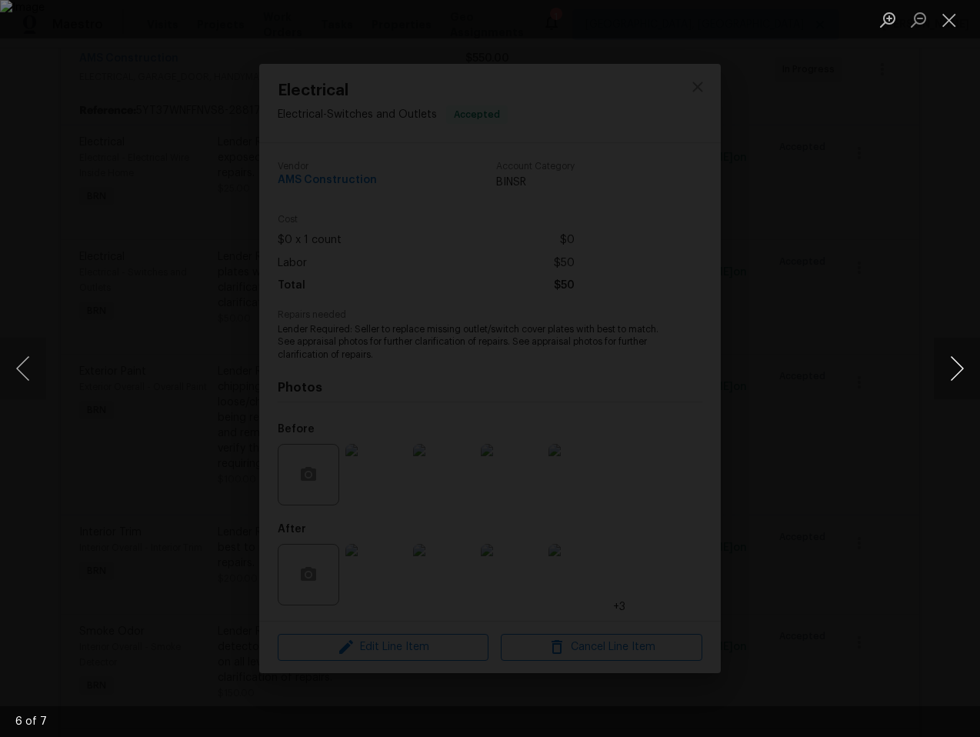
click at [945, 366] on button "Next image" at bounding box center [957, 369] width 46 height 62
click at [946, 365] on button "Next image" at bounding box center [957, 369] width 46 height 62
click at [946, 366] on button "Next image" at bounding box center [957, 369] width 46 height 62
click at [22, 368] on button "Previous image" at bounding box center [23, 369] width 46 height 62
click at [951, 373] on button "Next image" at bounding box center [957, 369] width 46 height 62
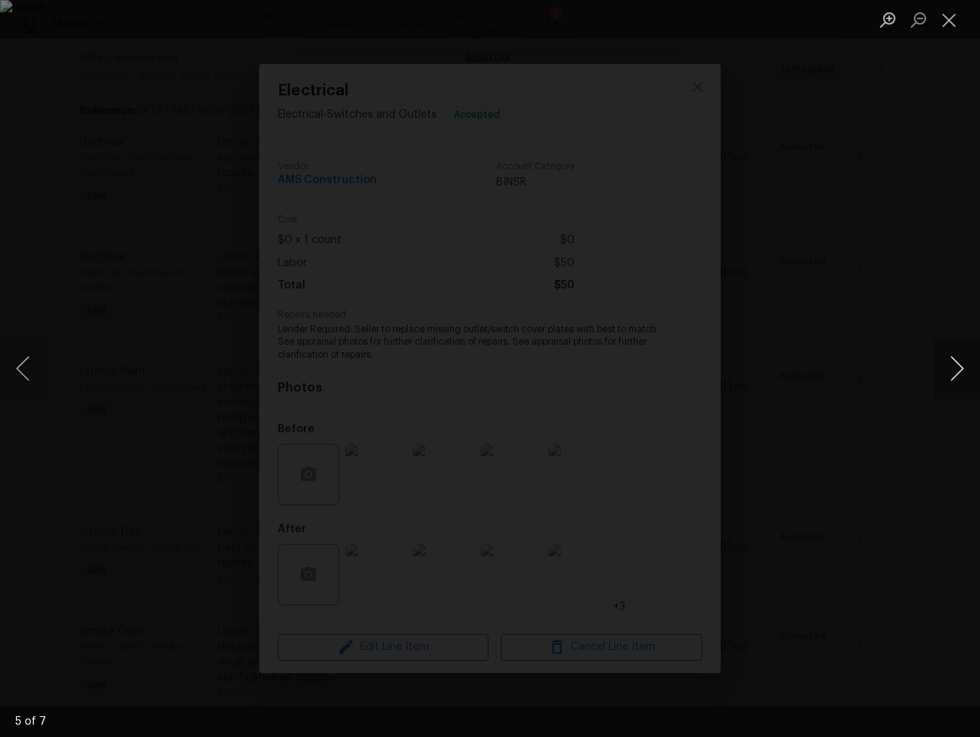
click at [951, 372] on button "Next image" at bounding box center [957, 369] width 46 height 62
click at [947, 22] on button "Close lightbox" at bounding box center [949, 19] width 31 height 27
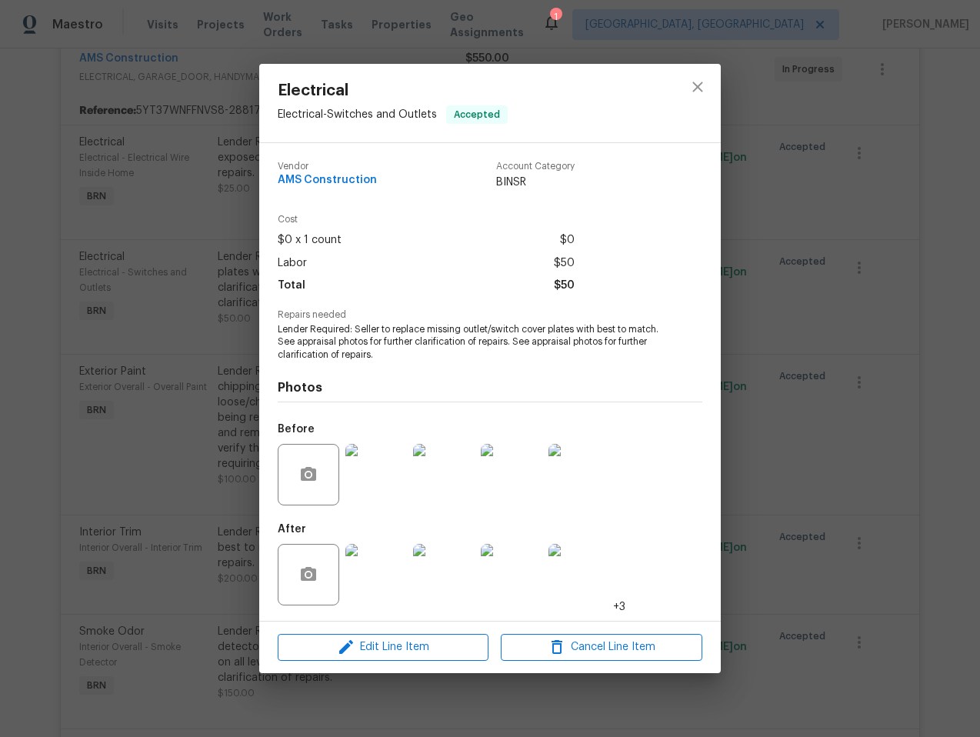
click at [858, 308] on div "Electrical Electrical - Switches and Outlets Accepted Vendor AMS Construction A…" at bounding box center [490, 368] width 980 height 737
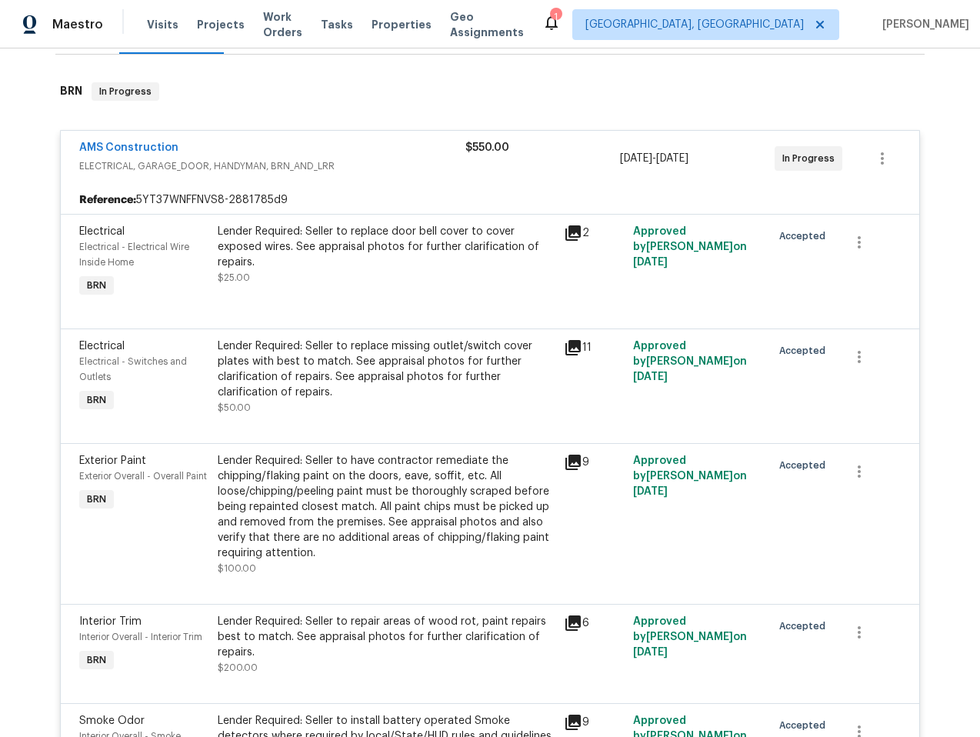
scroll to position [219, 0]
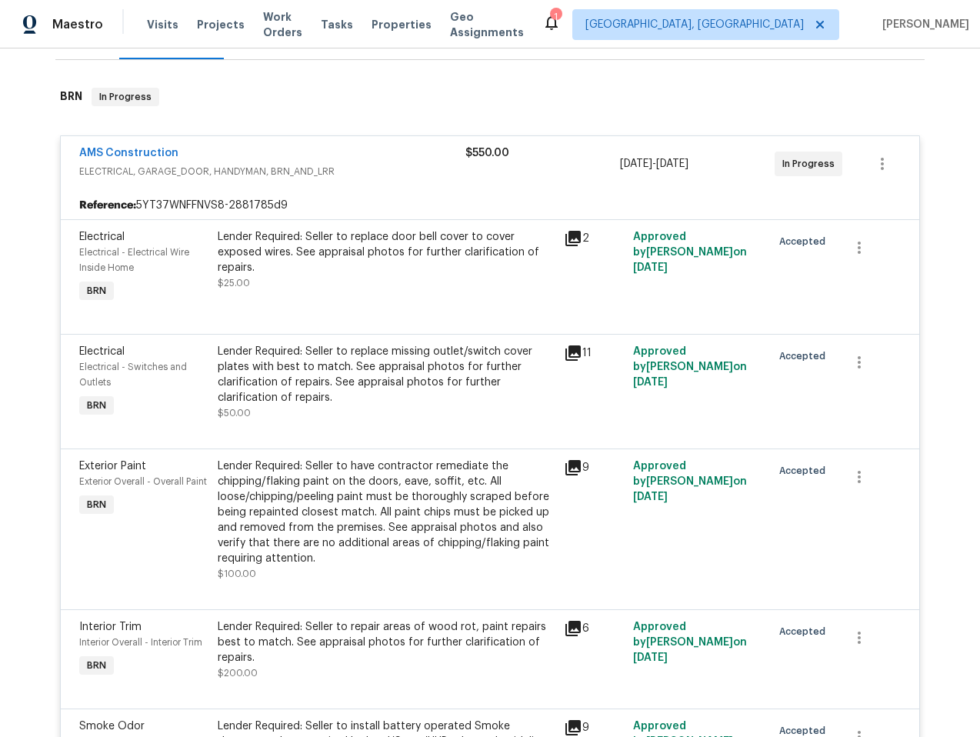
click at [375, 239] on div "Lender Required: Seller to replace door bell cover to cover exposed wires. See …" at bounding box center [386, 252] width 337 height 46
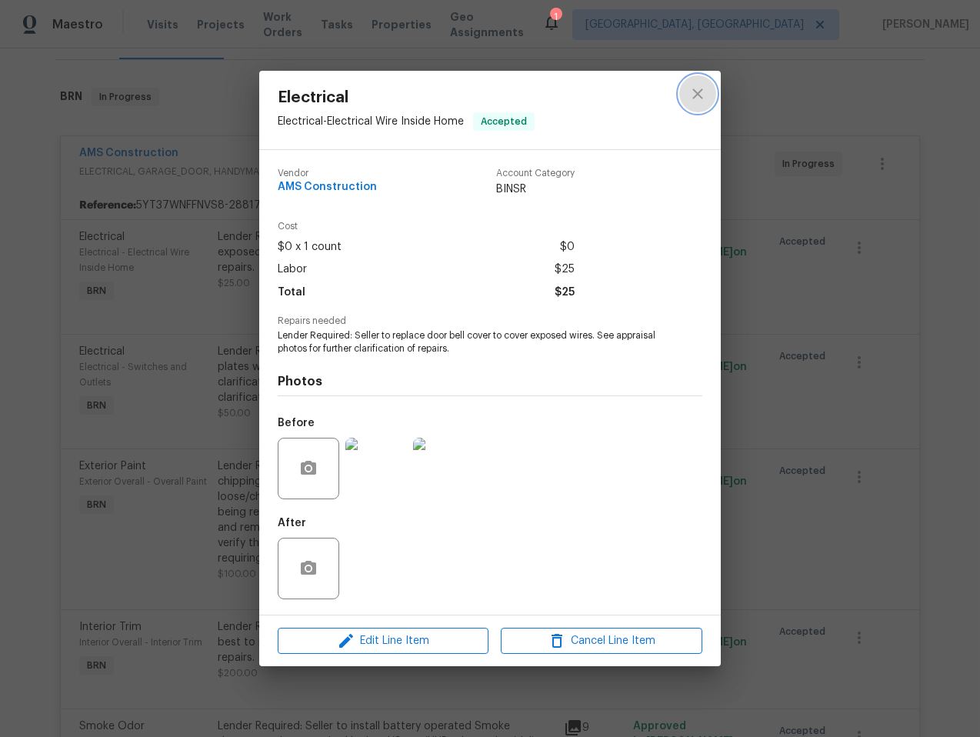
click at [700, 95] on icon "close" at bounding box center [697, 93] width 10 height 10
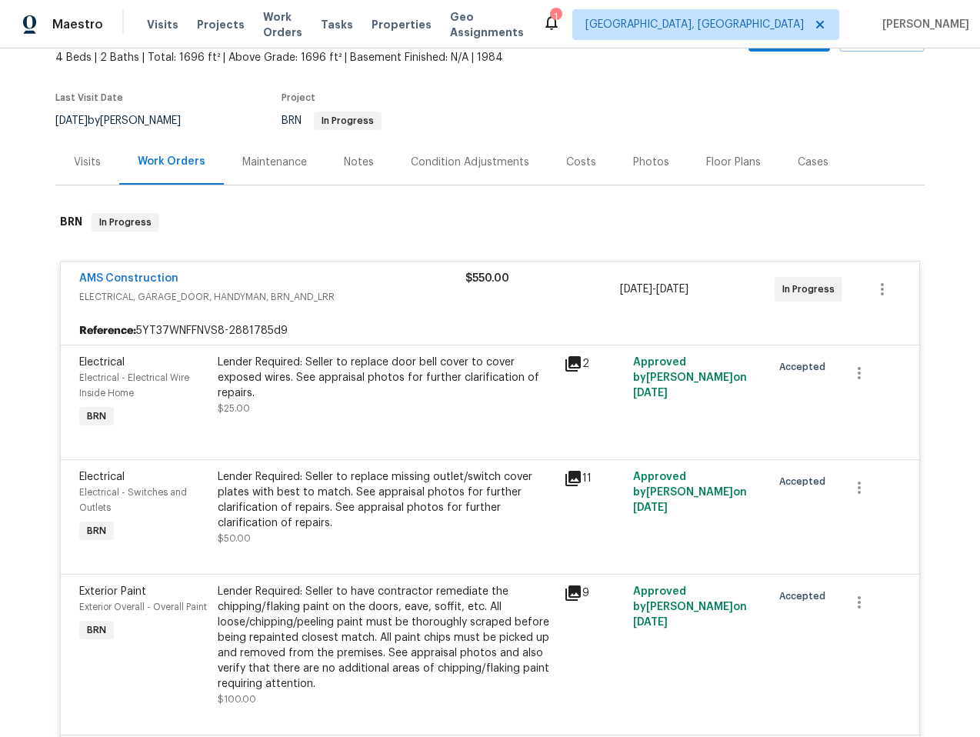
scroll to position [138, 0]
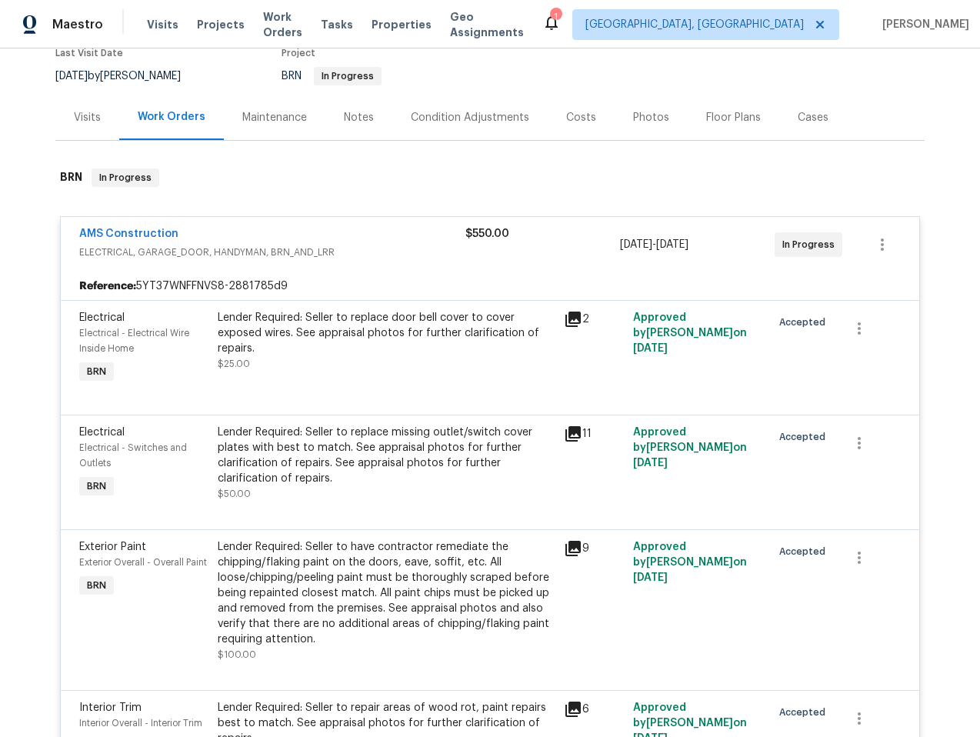
click at [416, 338] on div "Lender Required: Seller to replace door bell cover to cover exposed wires. See …" at bounding box center [386, 333] width 337 height 46
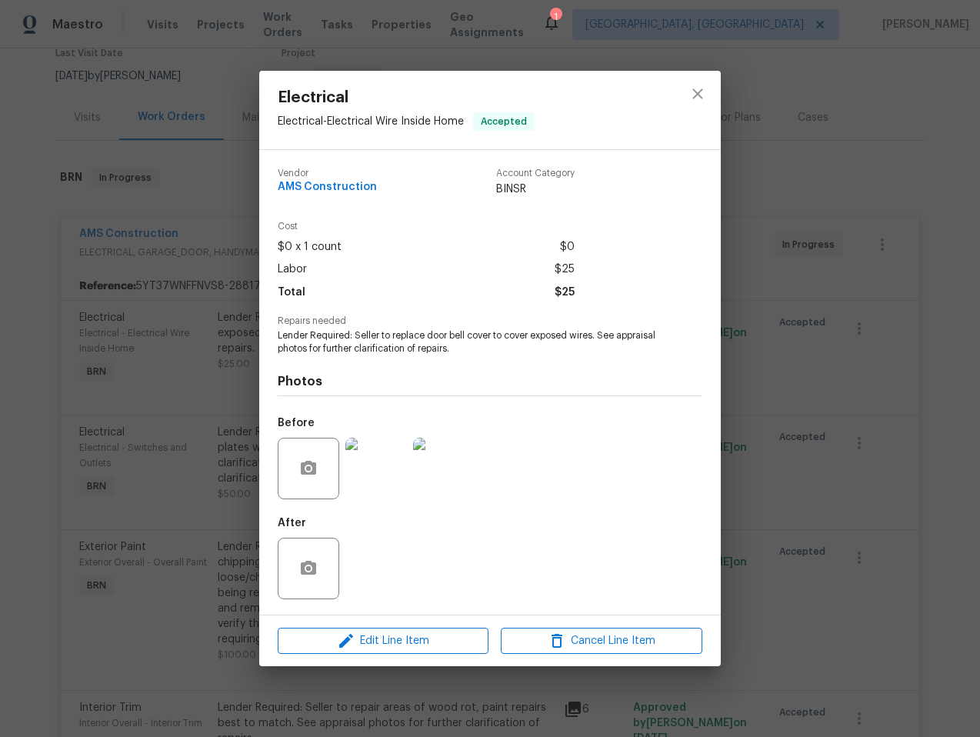
drag, startPoint x: 836, startPoint y: 232, endPoint x: 837, endPoint y: 248, distance: 15.4
click at [836, 231] on div "Electrical Electrical - Electrical Wire Inside Home Accepted Vendor AMS Constru…" at bounding box center [490, 368] width 980 height 737
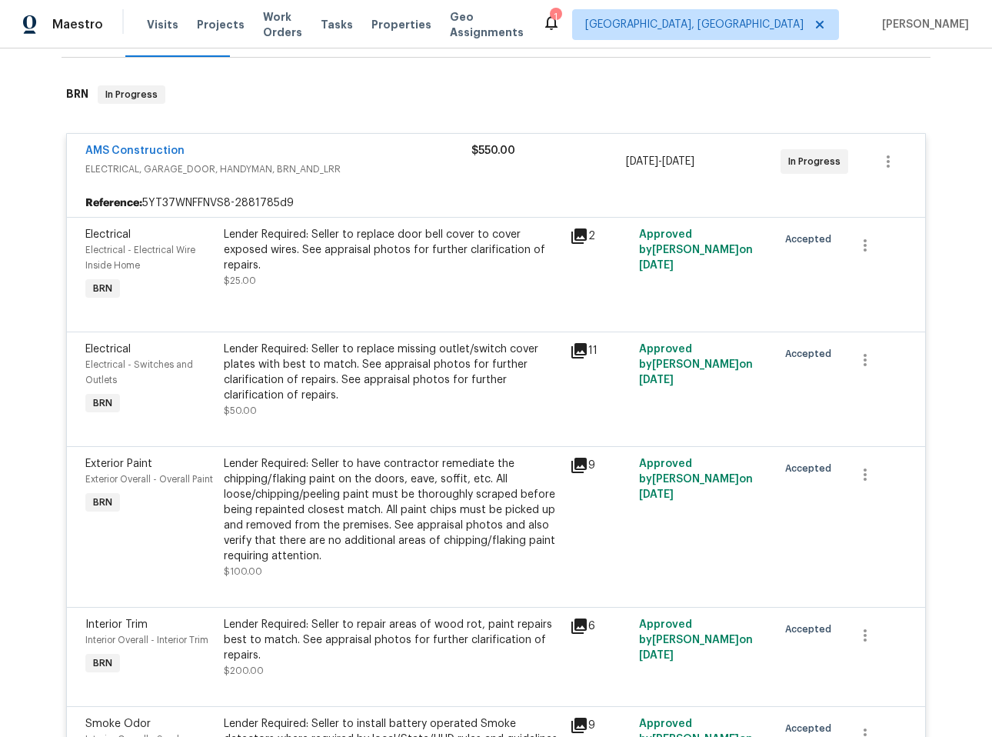
scroll to position [221, 0]
